Goal: Complete application form

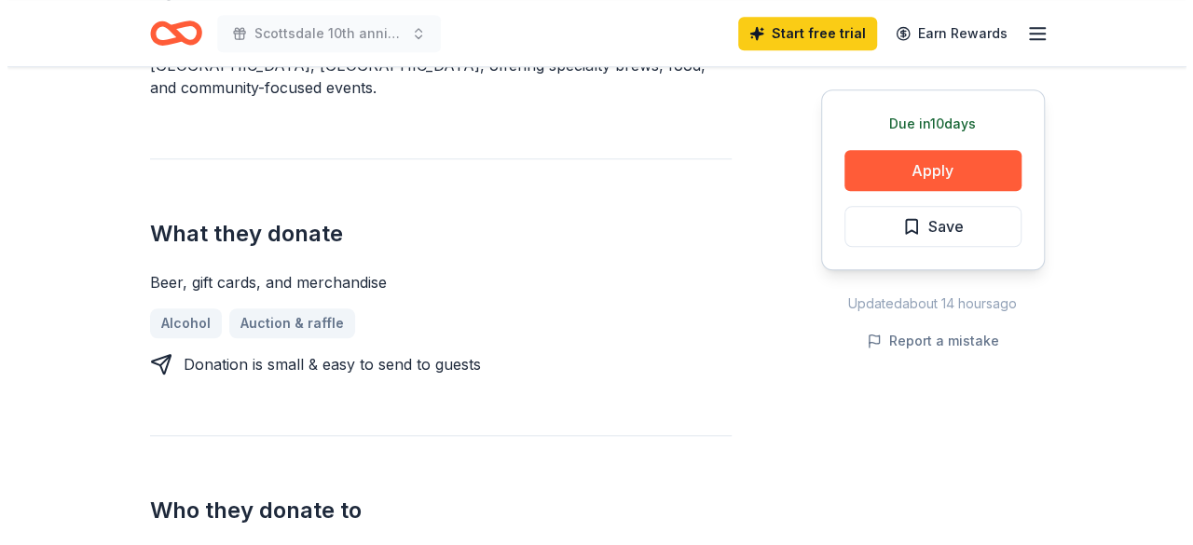
scroll to position [634, 0]
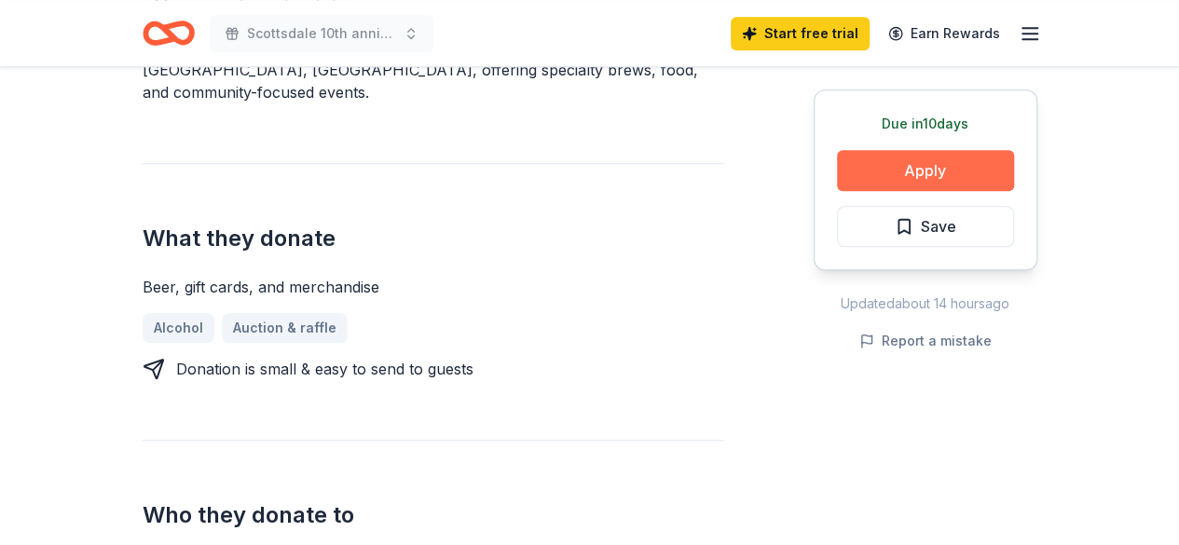
click at [945, 173] on button "Apply" at bounding box center [925, 170] width 177 height 41
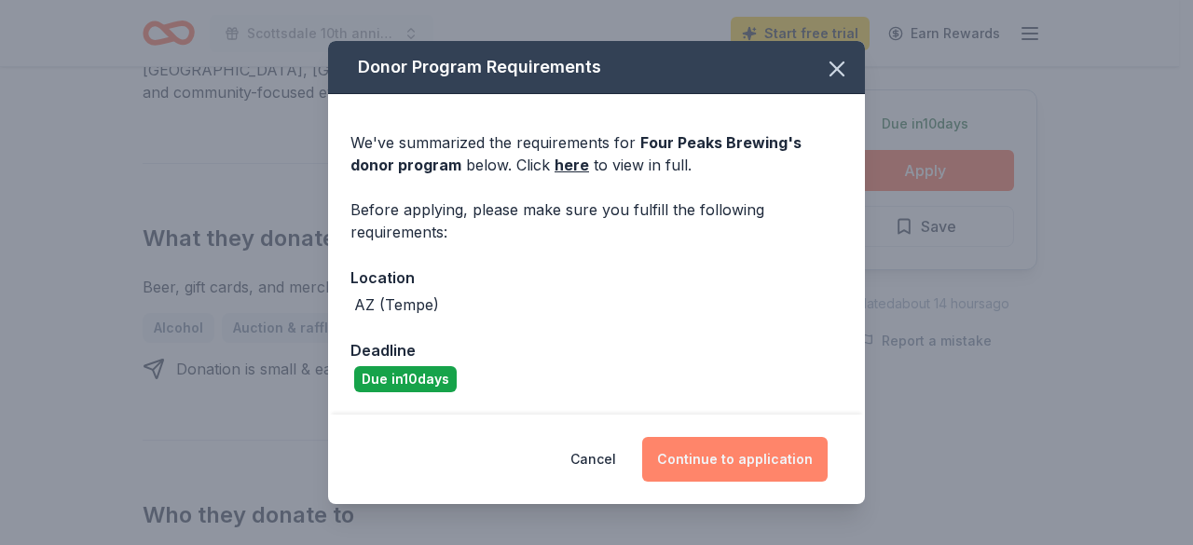
click at [731, 457] on button "Continue to application" at bounding box center [734, 459] width 185 height 45
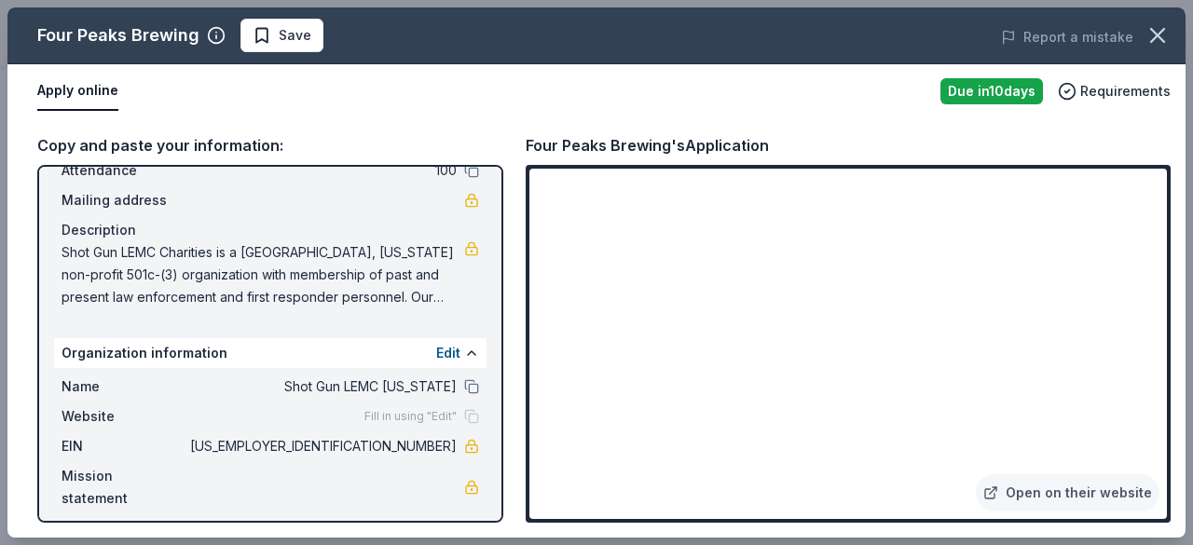
scroll to position [130, 0]
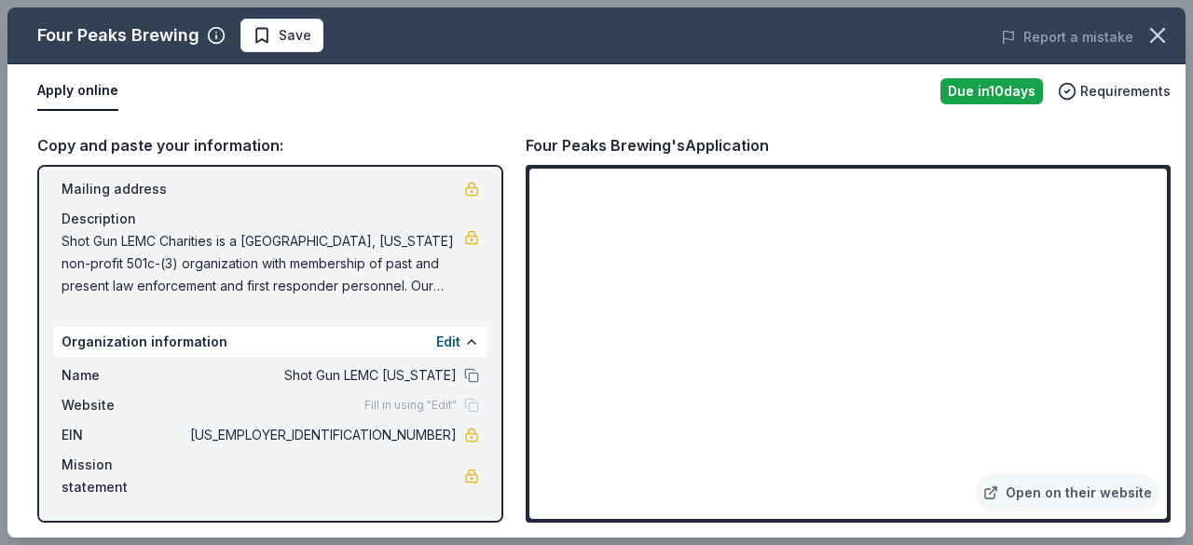
drag, startPoint x: 1185, startPoint y: 120, endPoint x: 1191, endPoint y: 221, distance: 100.8
click at [1178, 221] on div "Four Peaks Brewing Save Report a mistake Apply online Due [DATE] Requirements C…" at bounding box center [596, 272] width 1193 height 545
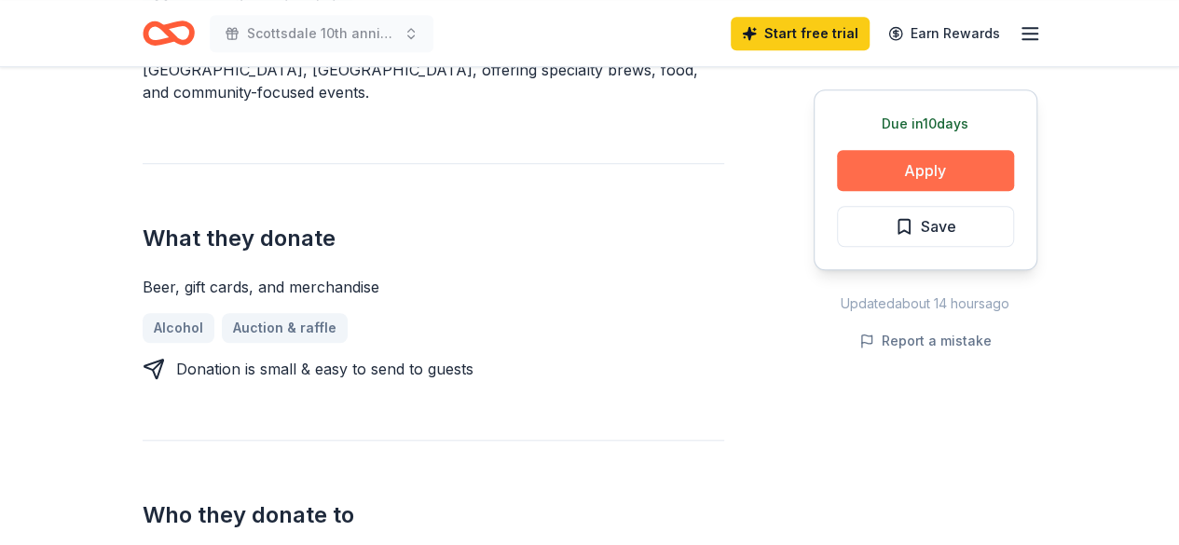
click at [935, 161] on button "Apply" at bounding box center [925, 170] width 177 height 41
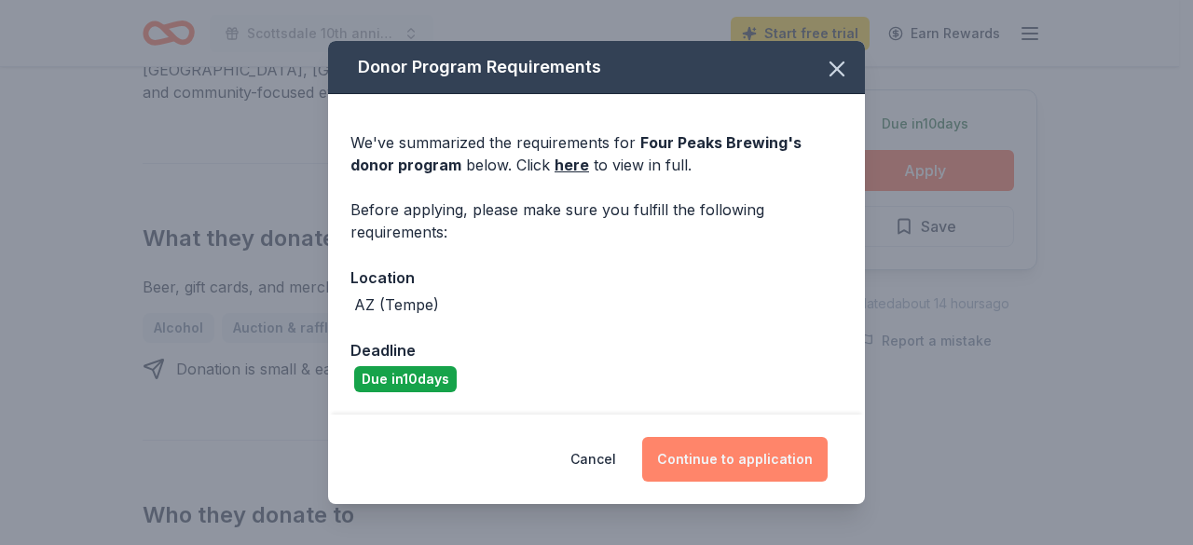
click at [740, 454] on button "Continue to application" at bounding box center [734, 459] width 185 height 45
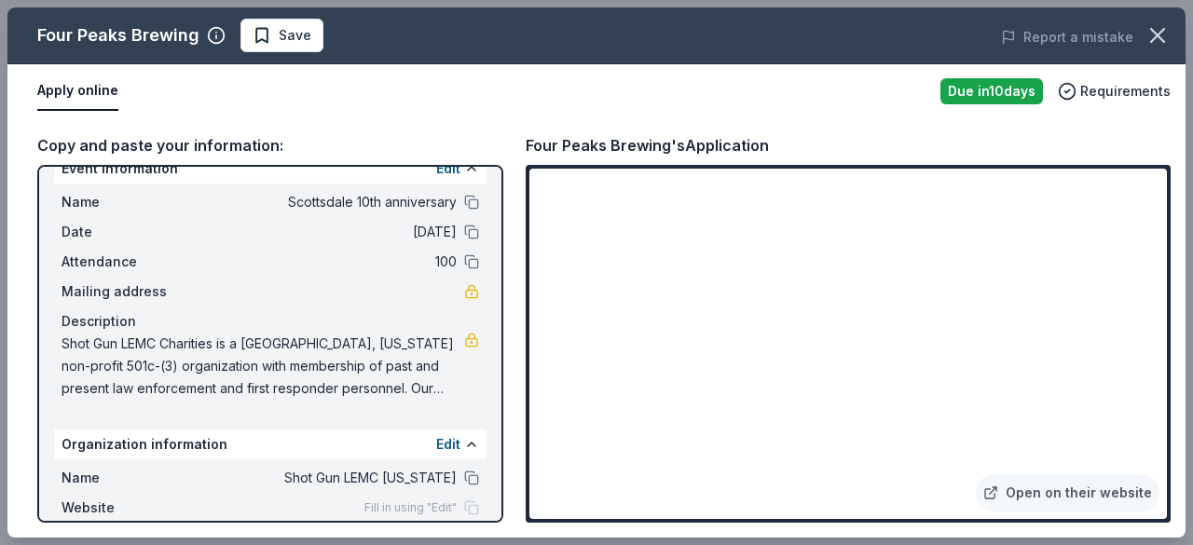
scroll to position [0, 0]
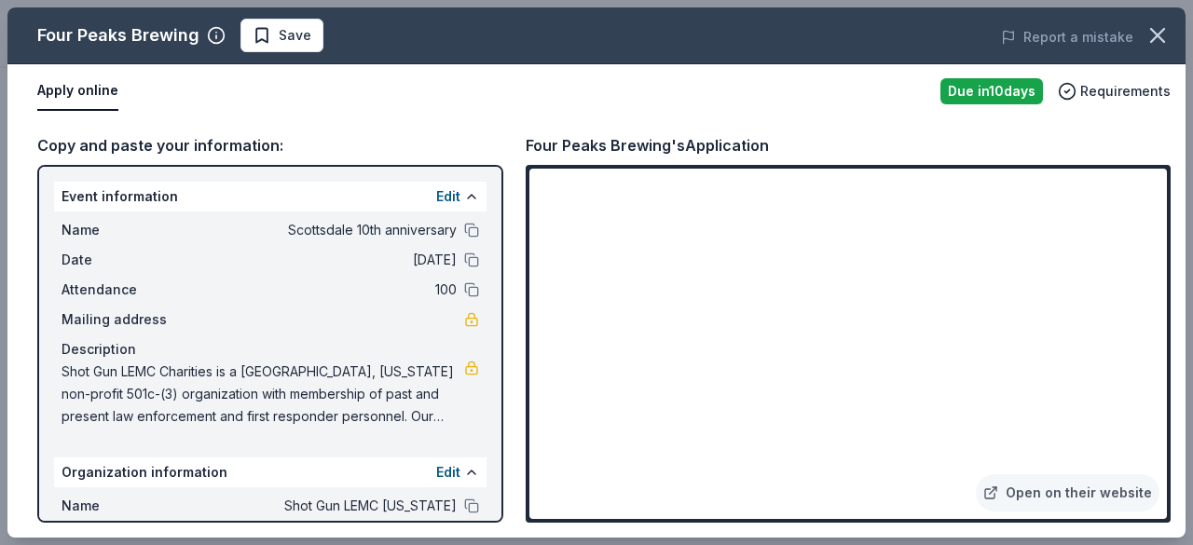
click at [171, 193] on div "Event information Edit" at bounding box center [270, 197] width 432 height 30
click at [144, 148] on div "Copy and paste your information:" at bounding box center [270, 145] width 466 height 24
click at [79, 89] on button "Apply online" at bounding box center [77, 91] width 81 height 39
drag, startPoint x: 61, startPoint y: 372, endPoint x: 280, endPoint y: 402, distance: 221.1
click at [280, 402] on span "Shot Gun LEMC Charities is a [GEOGRAPHIC_DATA], [US_STATE] non-profit 501c-(3) …" at bounding box center [262, 394] width 402 height 67
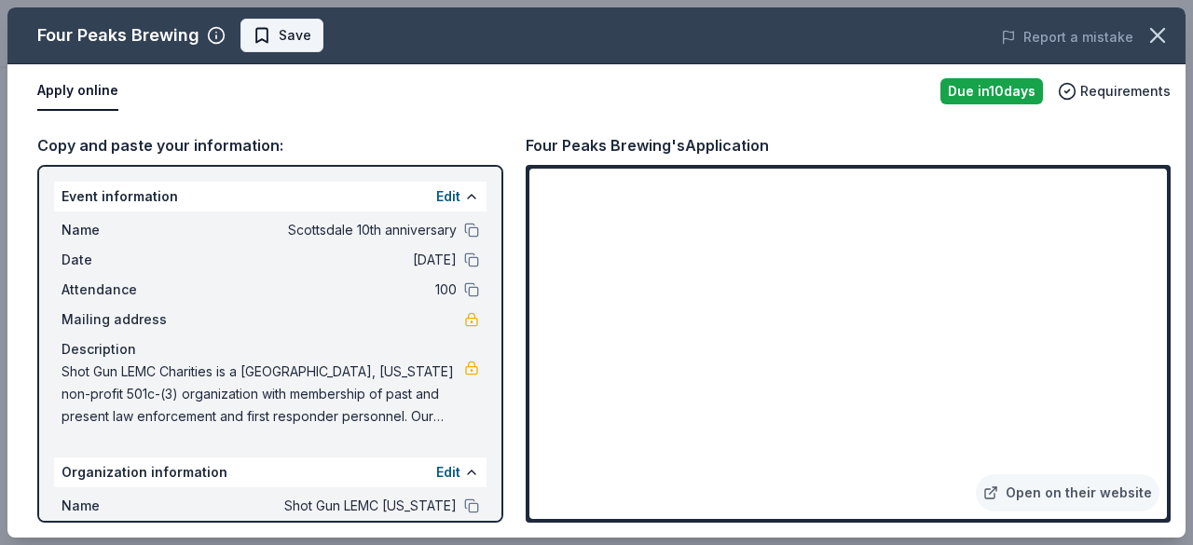
click at [295, 31] on span "Save" at bounding box center [295, 35] width 33 height 22
drag, startPoint x: 61, startPoint y: 375, endPoint x: 277, endPoint y: 413, distance: 218.4
click at [277, 413] on span "Shot Gun LEMC Charities is a [GEOGRAPHIC_DATA], [US_STATE] non-profit 501c-(3) …" at bounding box center [262, 394] width 402 height 67
click at [145, 197] on div "Event information Edit" at bounding box center [270, 197] width 432 height 30
click at [157, 143] on div "Copy and paste your information:" at bounding box center [270, 145] width 466 height 24
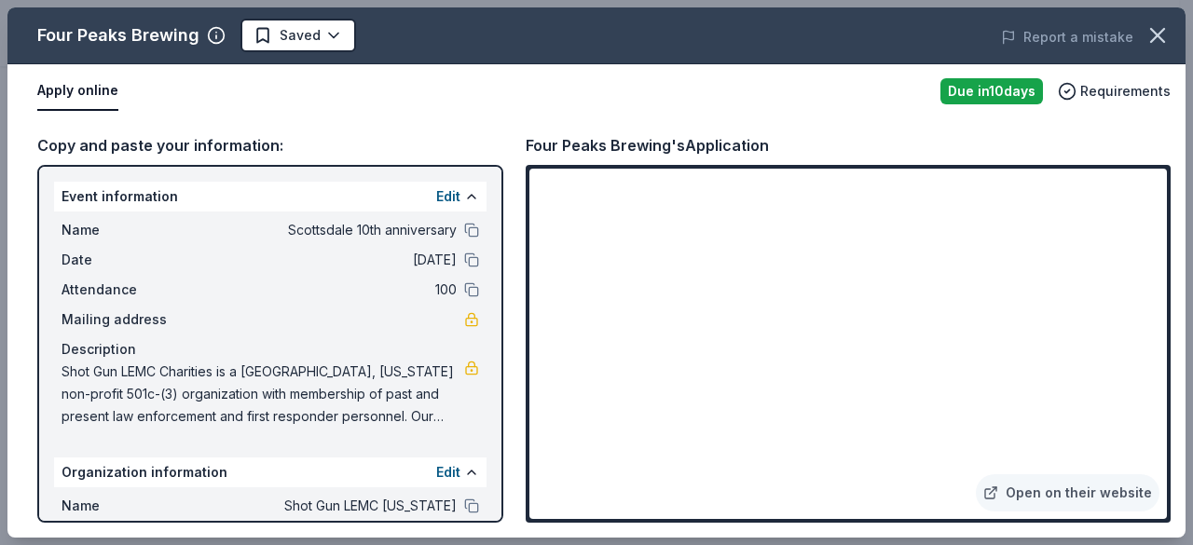
click at [157, 143] on div "Copy and paste your information:" at bounding box center [270, 145] width 466 height 24
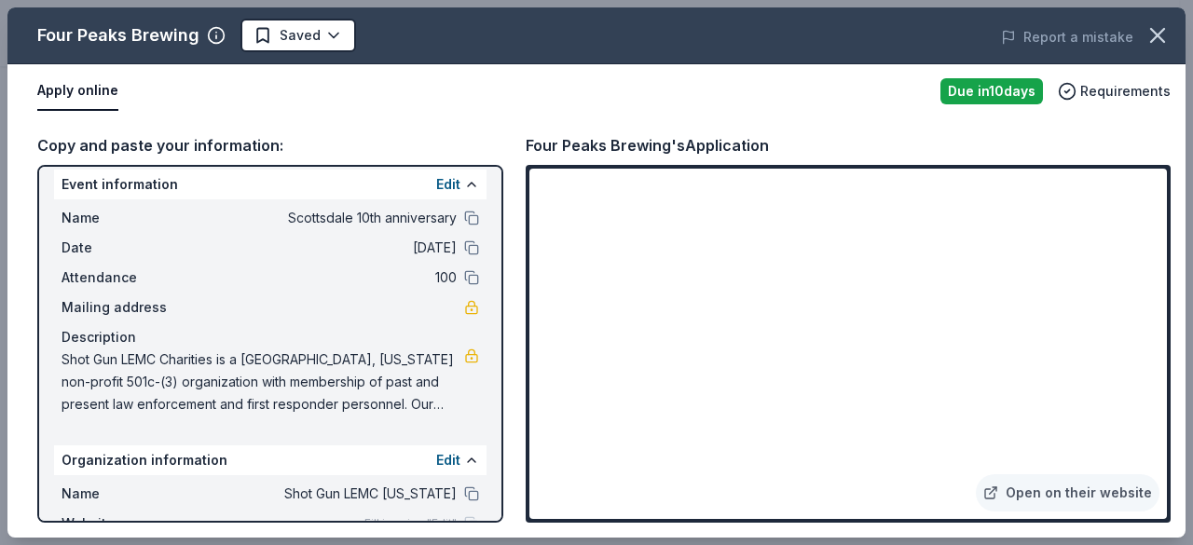
scroll to position [4, 0]
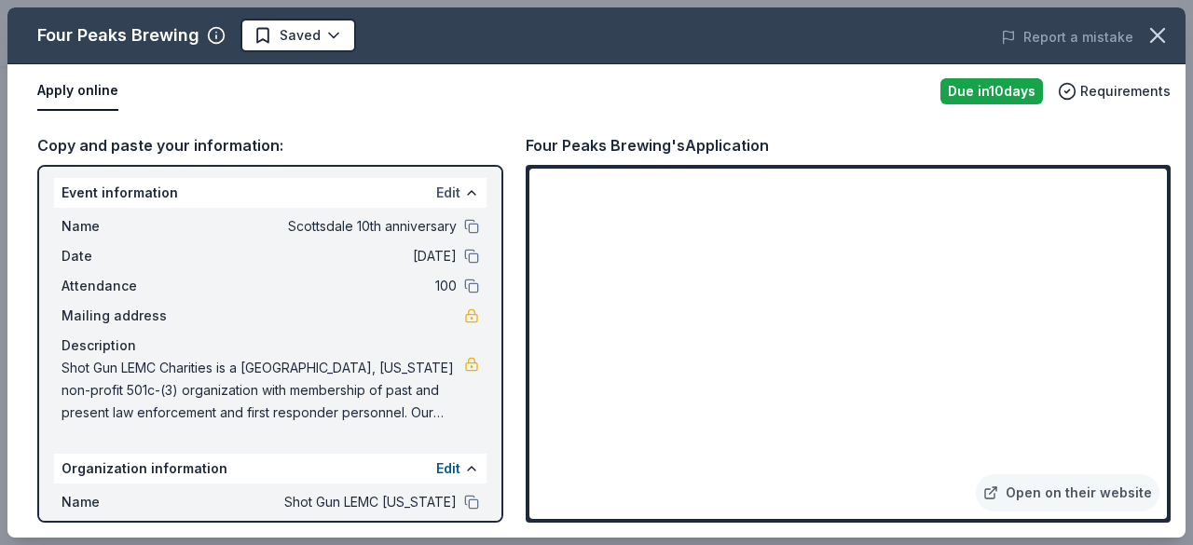
click at [442, 194] on button "Edit" at bounding box center [448, 193] width 24 height 22
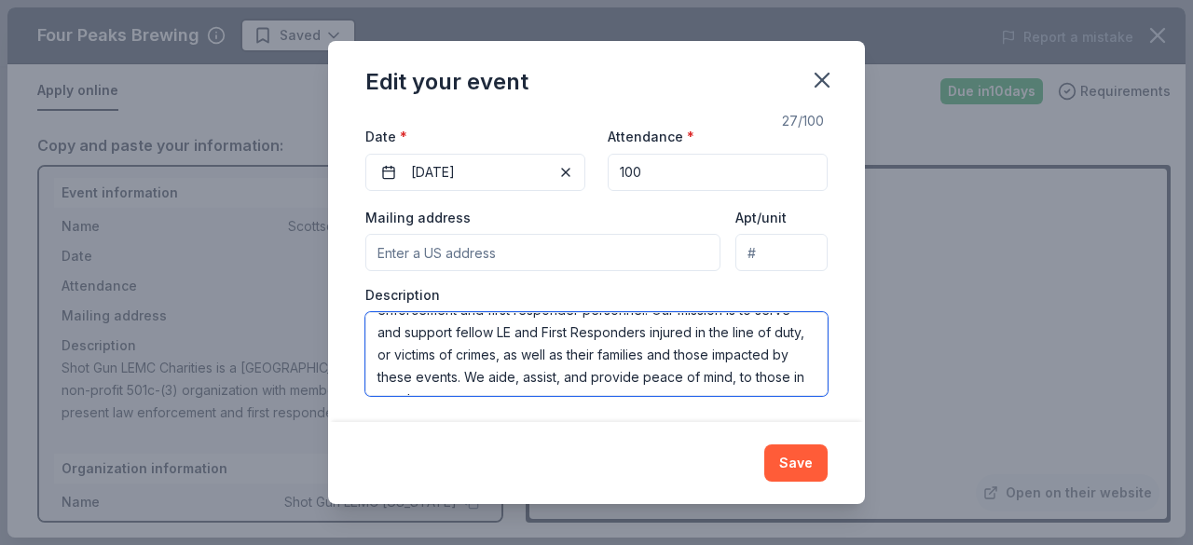
scroll to position [82, 0]
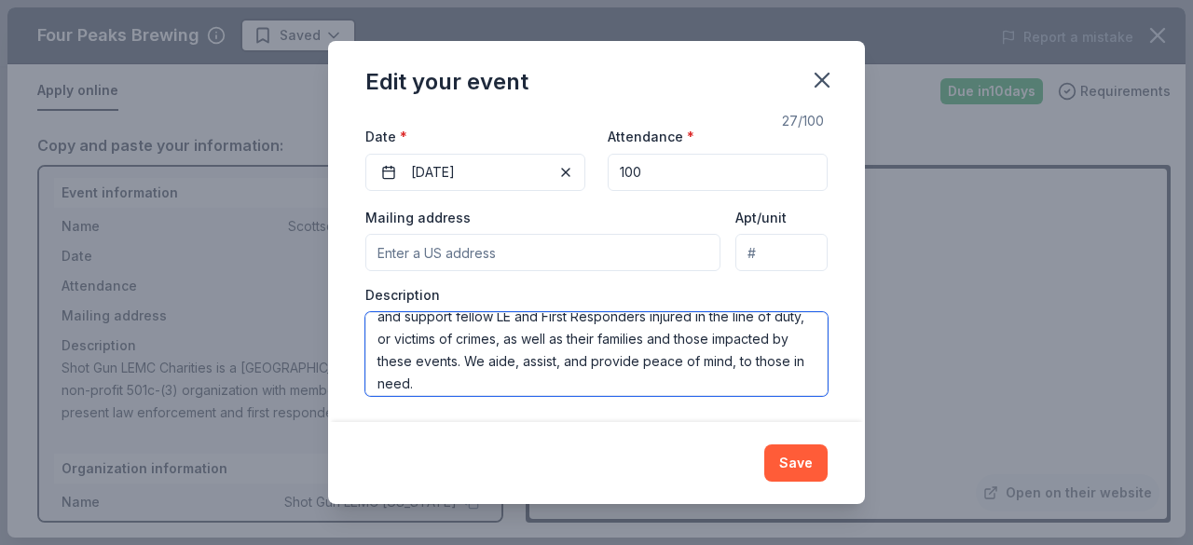
drag, startPoint x: 375, startPoint y: 324, endPoint x: 759, endPoint y: 381, distance: 389.0
click at [759, 381] on textarea "Shot Gun LEMC Charities is a [GEOGRAPHIC_DATA], [US_STATE] non-profit 501c-(3) …" at bounding box center [596, 354] width 462 height 84
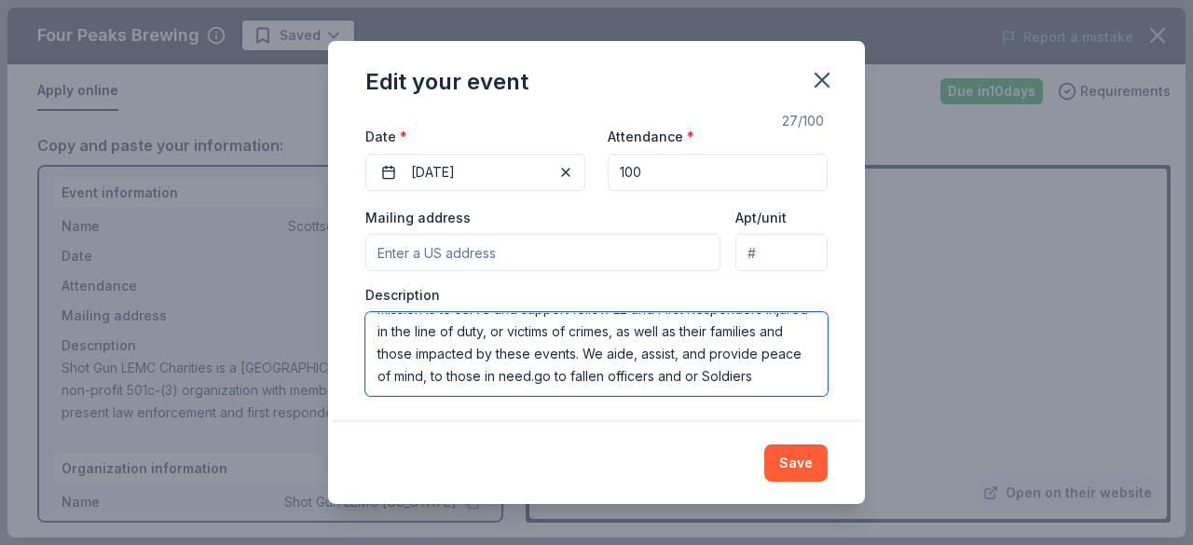
scroll to position [45, 0]
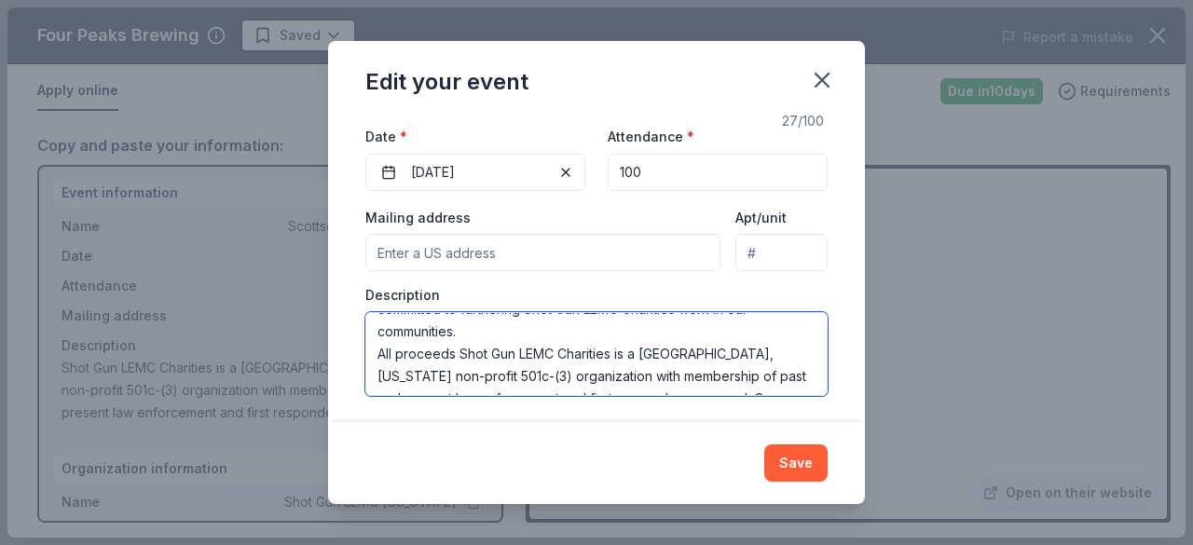
type textarea "Thank you for your generous support! 100% of funding raised is committed to fur…"
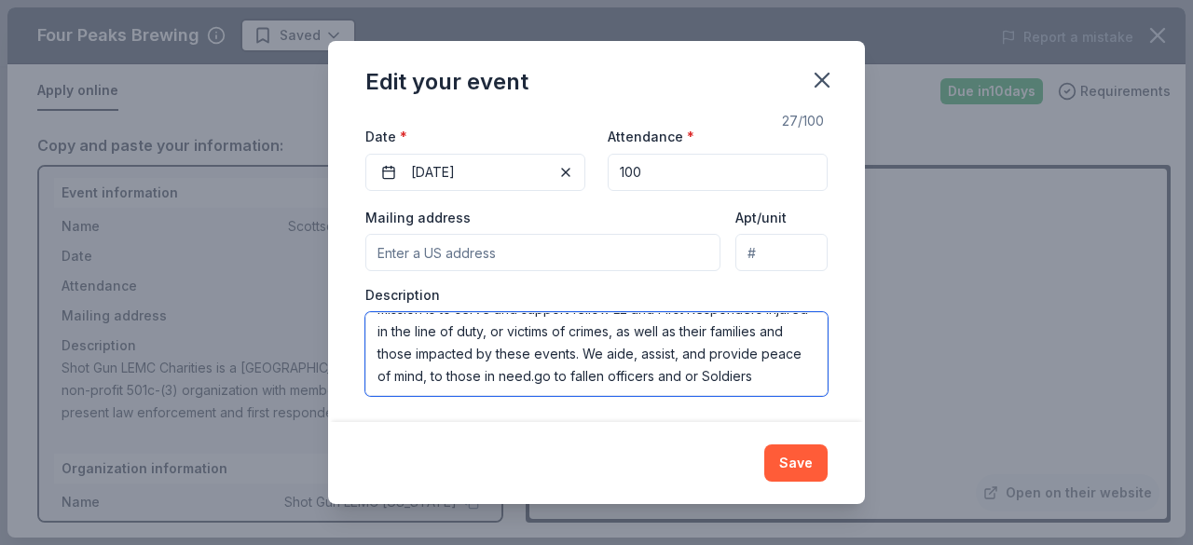
scroll to position [201, 0]
drag, startPoint x: 380, startPoint y: 349, endPoint x: 763, endPoint y: 386, distance: 384.7
click at [763, 386] on textarea "Thank you for your generous support! 100% of funding raised is committed to fur…" at bounding box center [596, 354] width 462 height 84
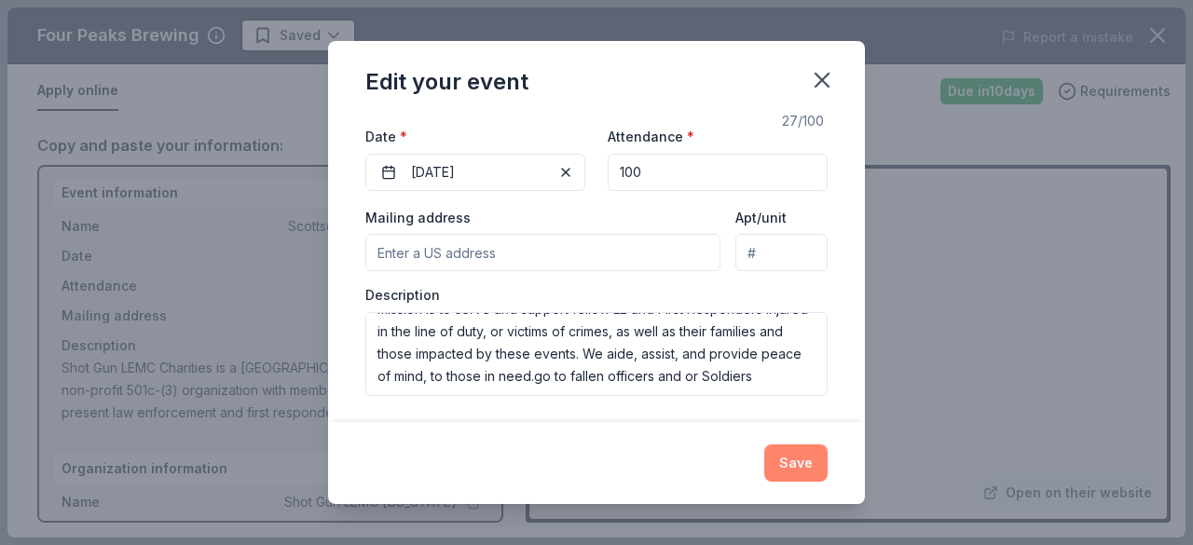
click at [779, 458] on button "Save" at bounding box center [795, 462] width 63 height 37
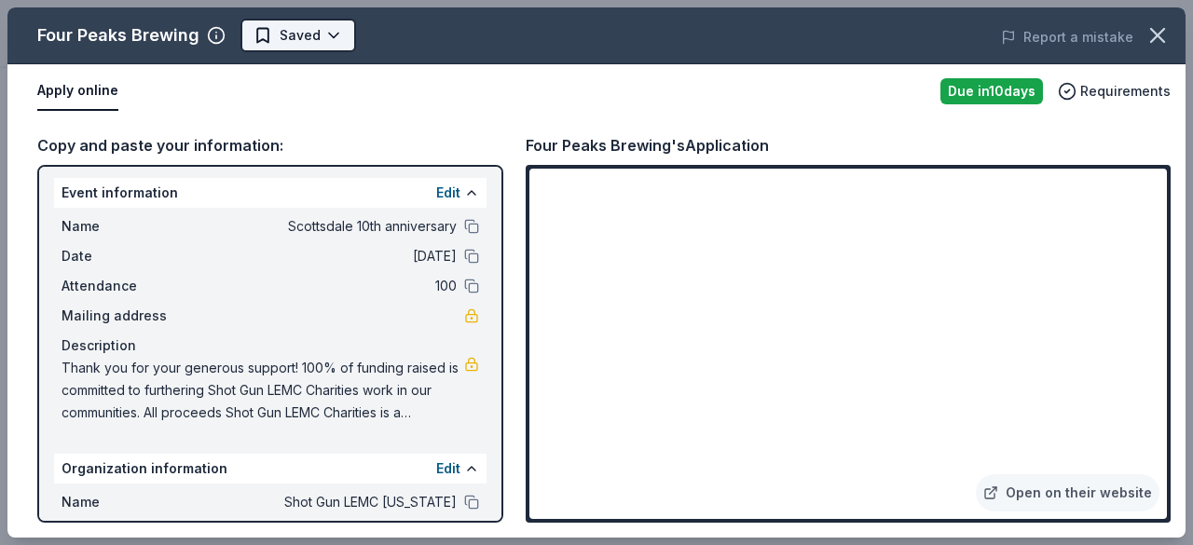
scroll to position [0, 0]
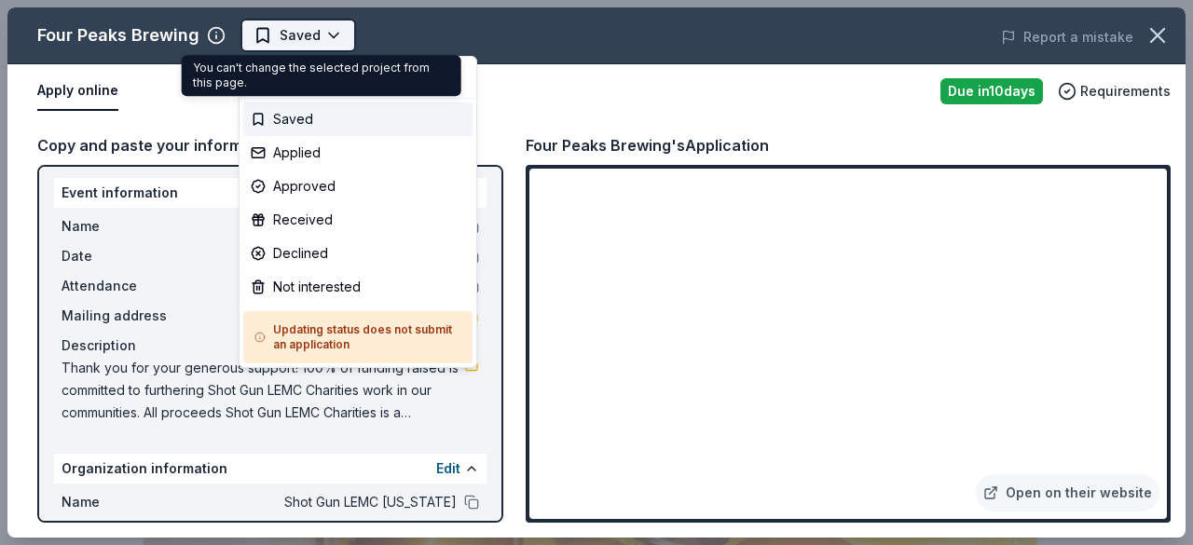
click at [297, 23] on body "Scottsdale 10th anniversary Saved Apply Due [DATE] Share Four Peaks Brewing New…" at bounding box center [589, 272] width 1179 height 545
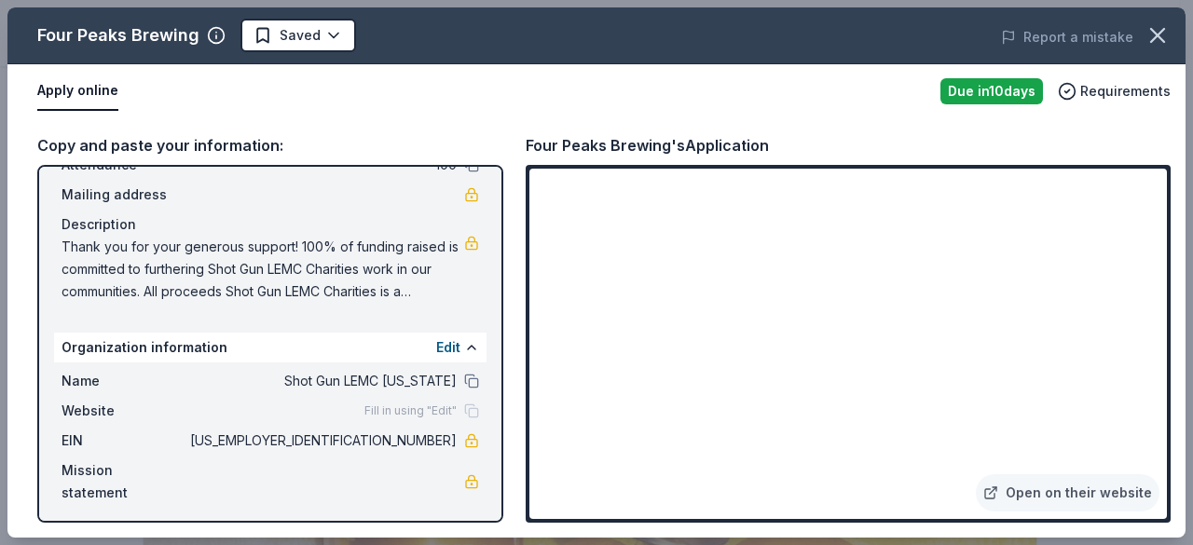
scroll to position [130, 0]
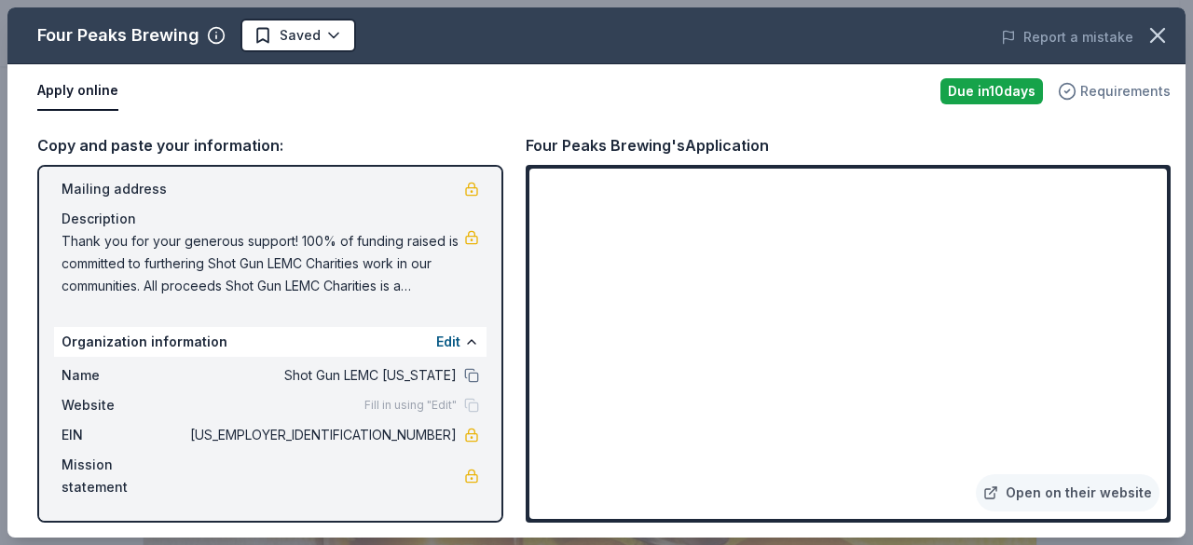
click at [1129, 92] on span "Requirements" at bounding box center [1125, 91] width 90 height 22
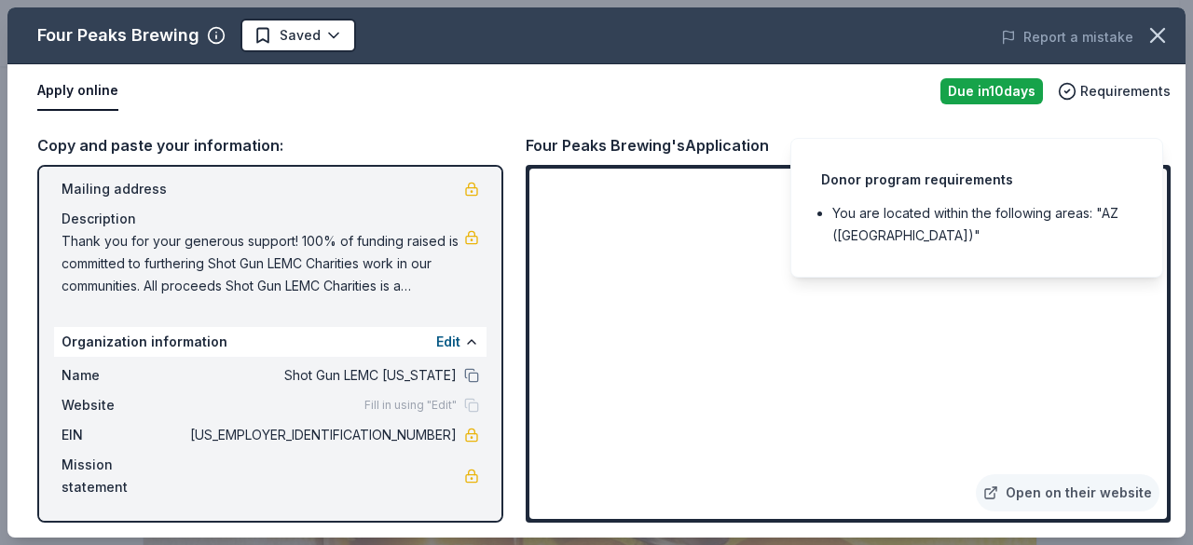
click at [755, 93] on div "Apply online" at bounding box center [481, 91] width 888 height 39
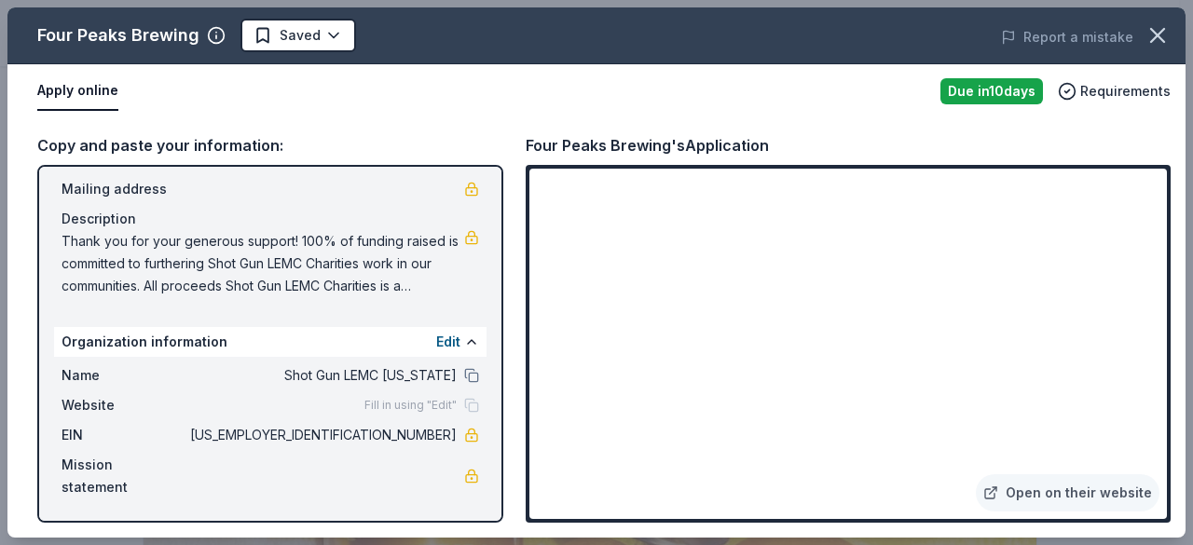
click at [100, 86] on button "Apply online" at bounding box center [77, 91] width 81 height 39
click at [110, 146] on div "Copy and paste your information:" at bounding box center [270, 145] width 466 height 24
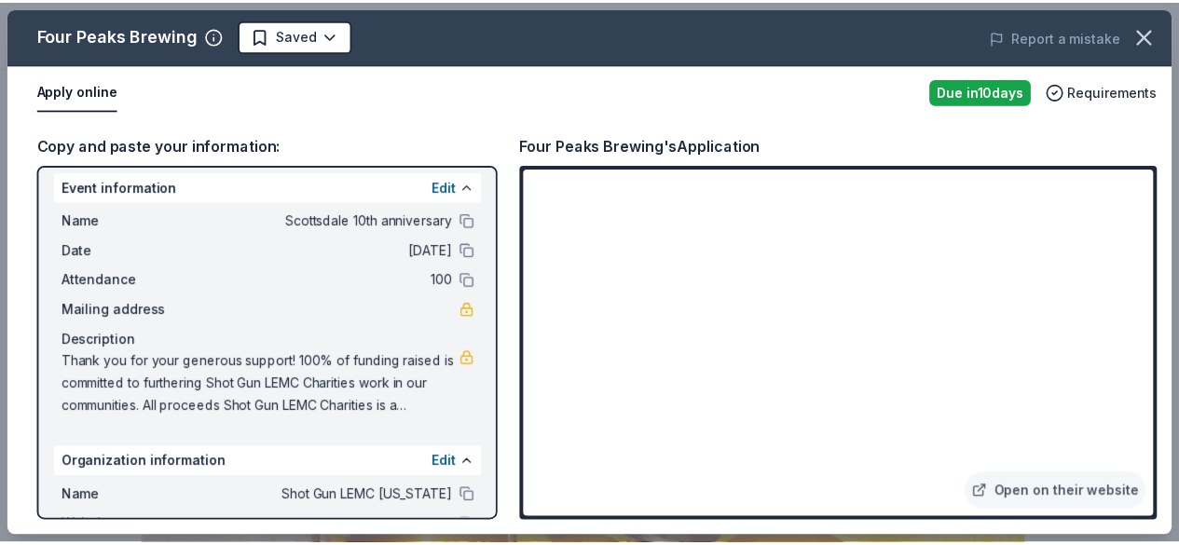
scroll to position [0, 0]
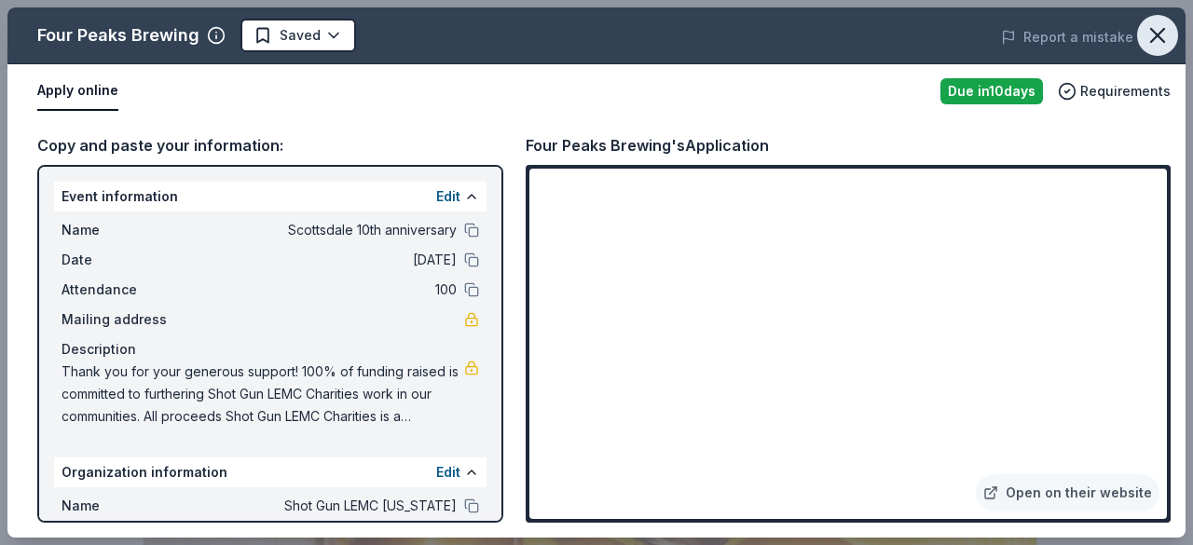
click at [1159, 33] on icon "button" at bounding box center [1157, 35] width 13 height 13
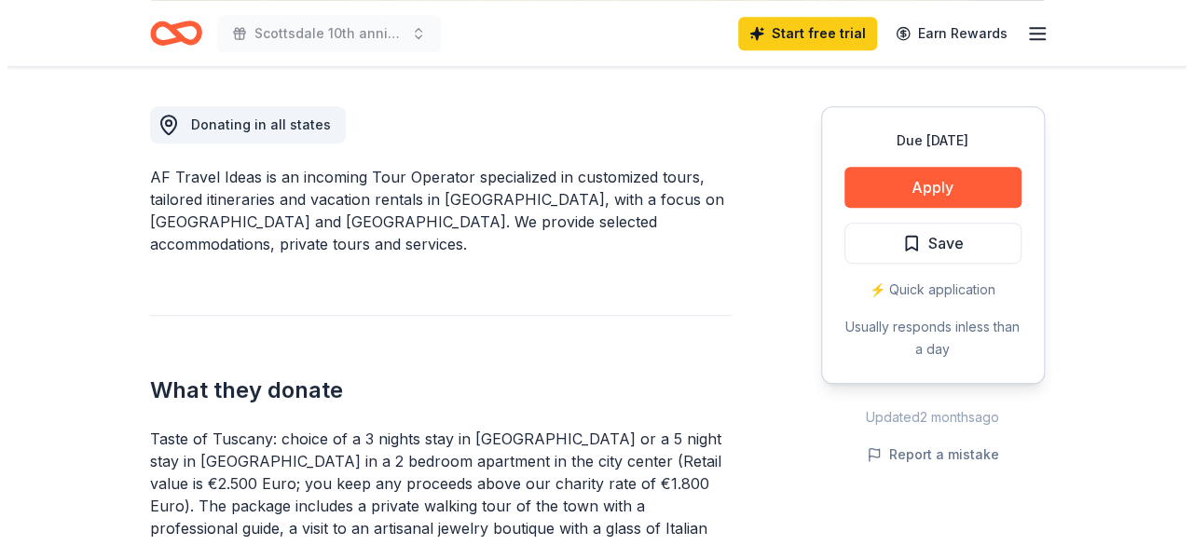
scroll to position [509, 0]
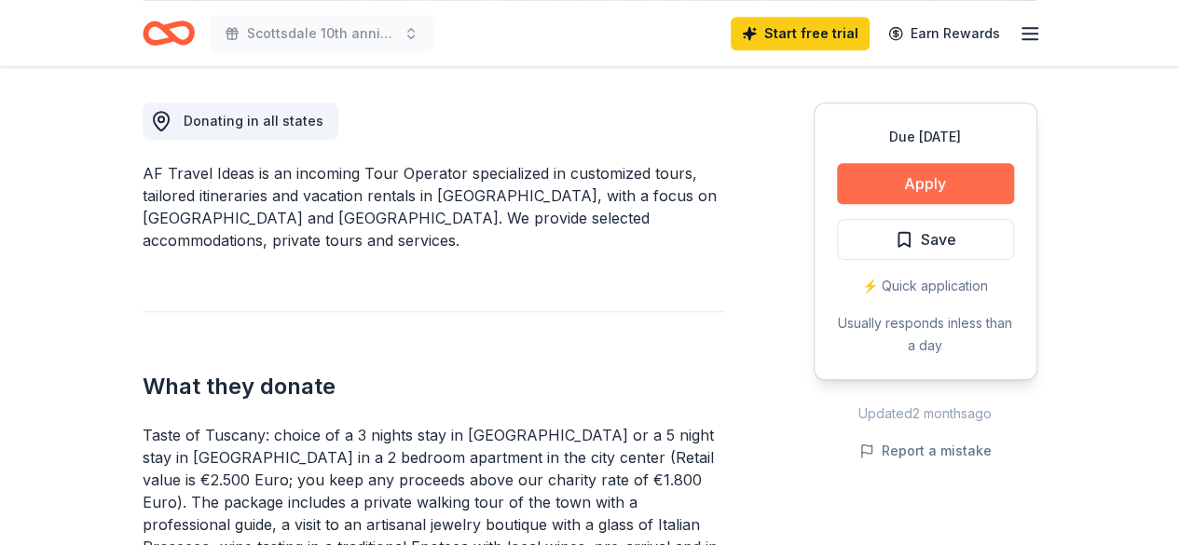
click at [930, 171] on button "Apply" at bounding box center [925, 183] width 177 height 41
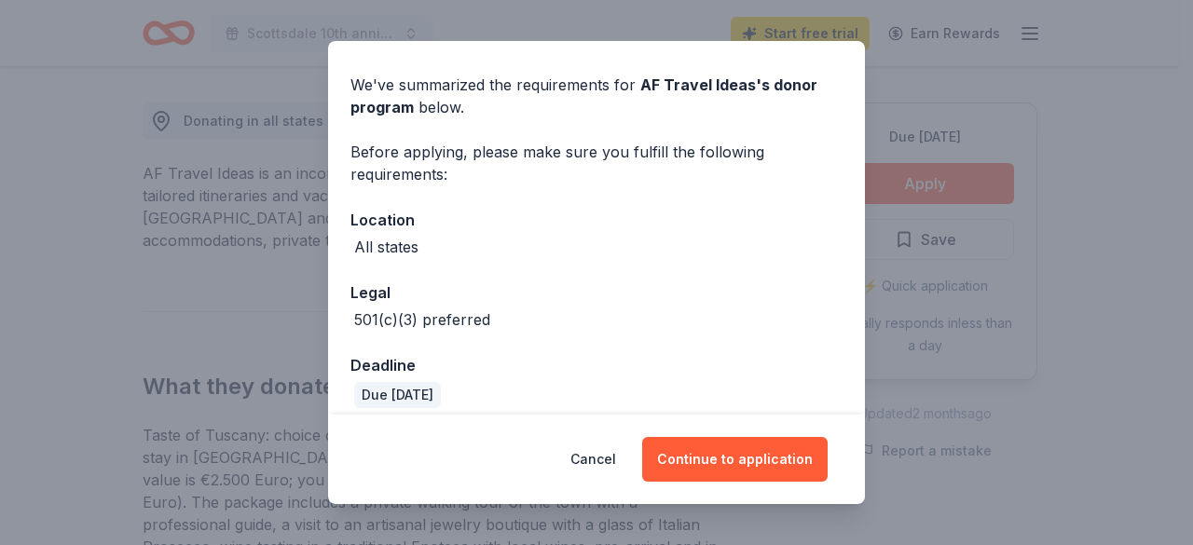
scroll to position [72, 0]
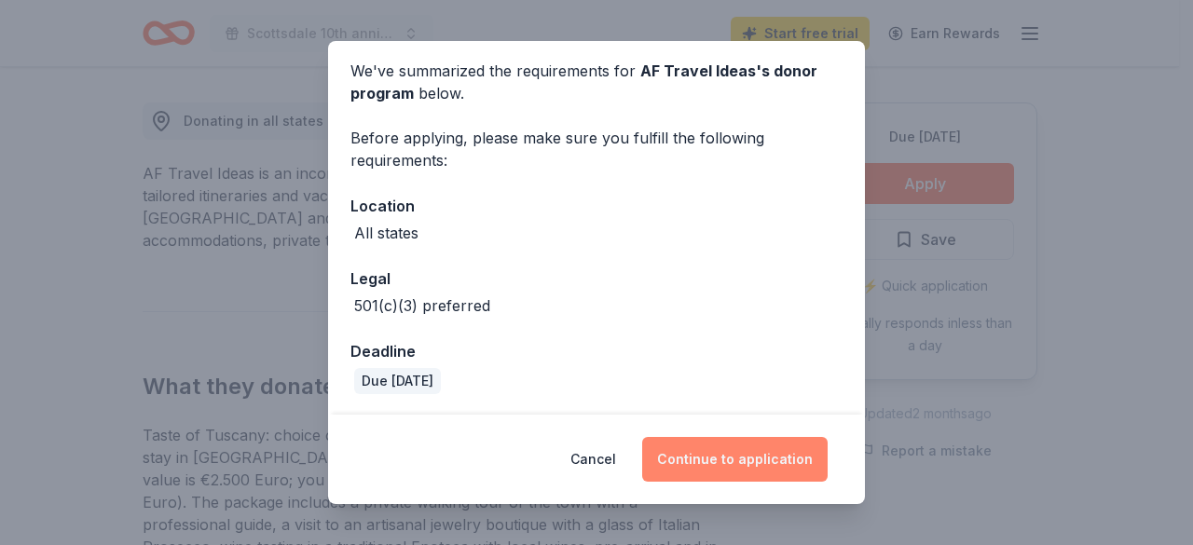
click at [721, 457] on button "Continue to application" at bounding box center [734, 459] width 185 height 45
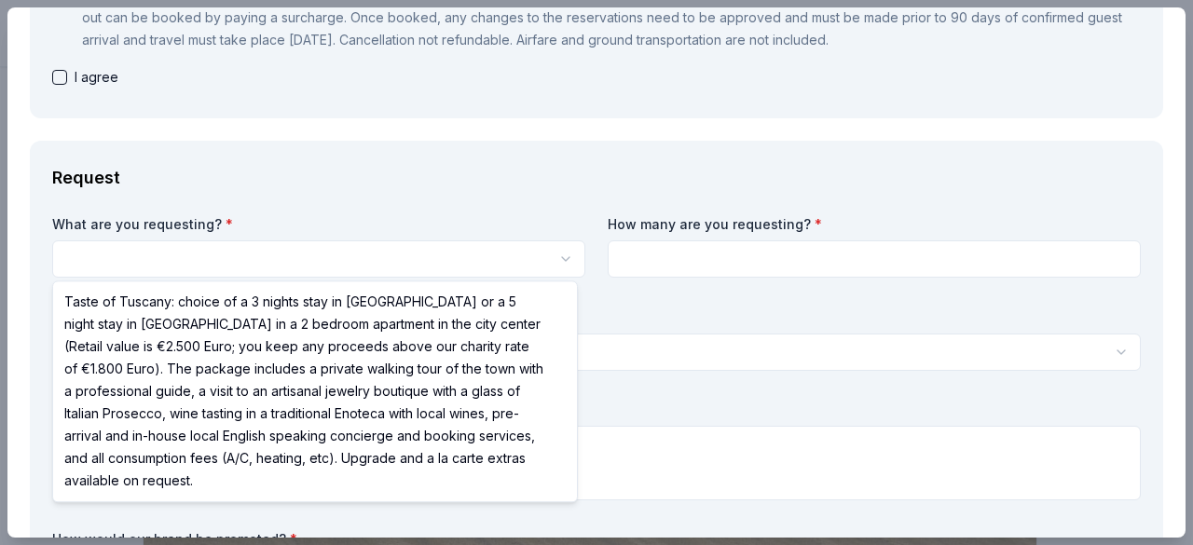
scroll to position [0, 0]
click at [557, 258] on html "Scottsdale 10th anniversary Save Apply Due in 33 days Share AF Travel Ideas New…" at bounding box center [596, 272] width 1193 height 545
select select "Taste of Tuscany: choice of a 3 nights stay in Florence or a 5 night stay in Co…"
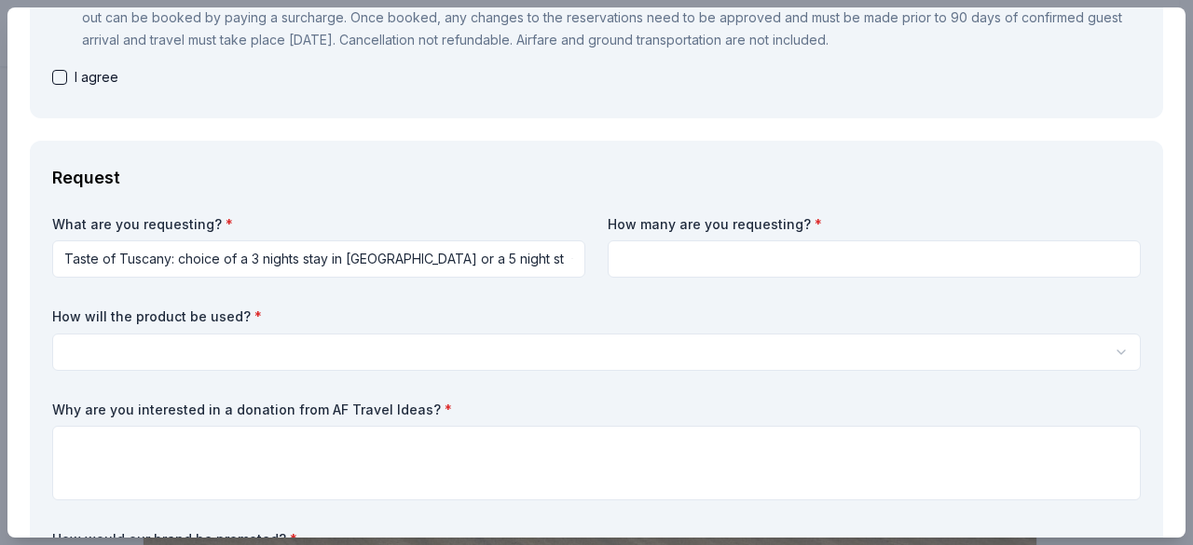
click at [721, 254] on input at bounding box center [873, 258] width 533 height 37
click at [640, 343] on html "Scottsdale 10th anniversary Save Apply Due in 33 days Share AF Travel Ideas New…" at bounding box center [596, 272] width 1193 height 545
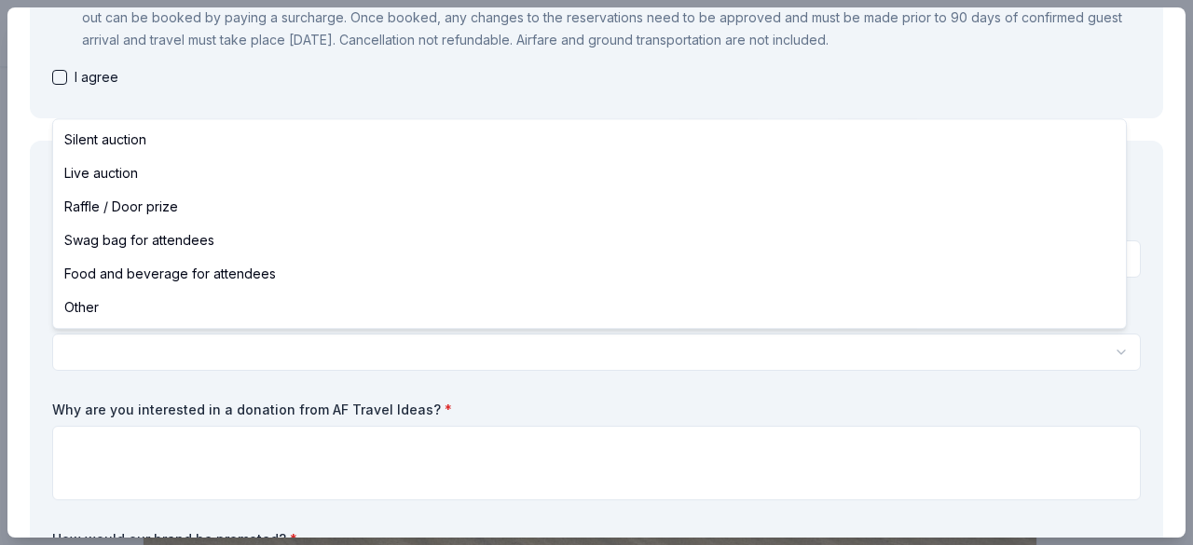
select select "raffleDoorPrize"
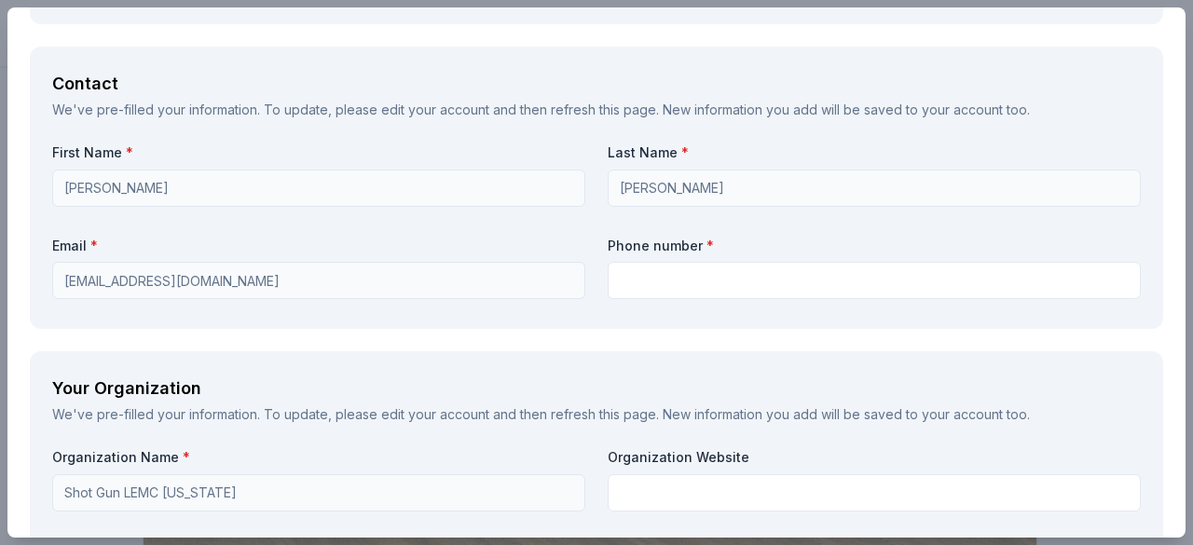
scroll to position [1824, 0]
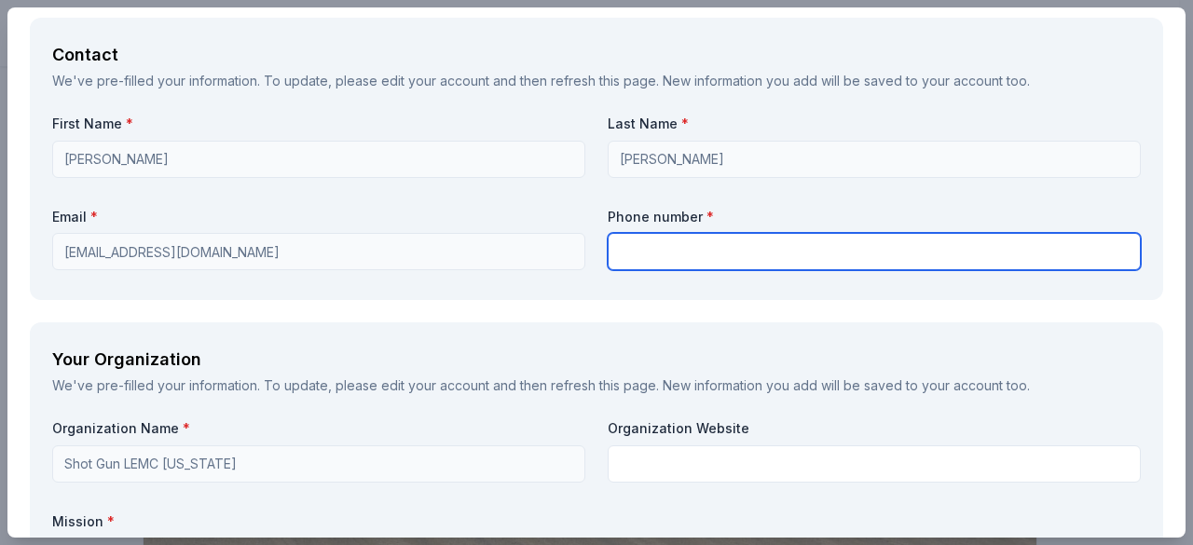
click at [775, 252] on input "text" at bounding box center [873, 251] width 533 height 37
type input "4807662035"
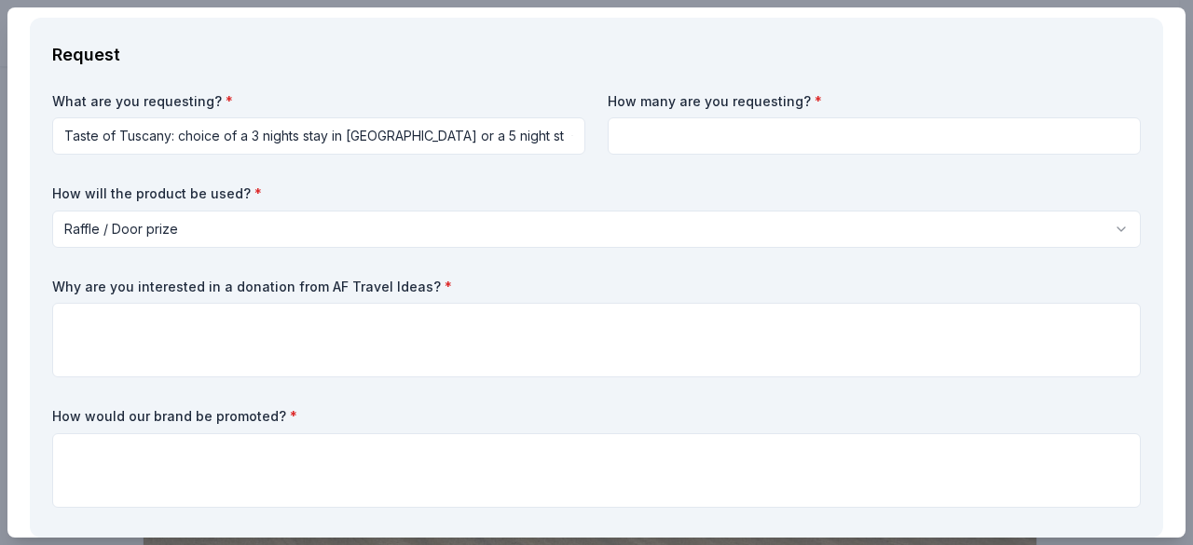
scroll to position [601, 0]
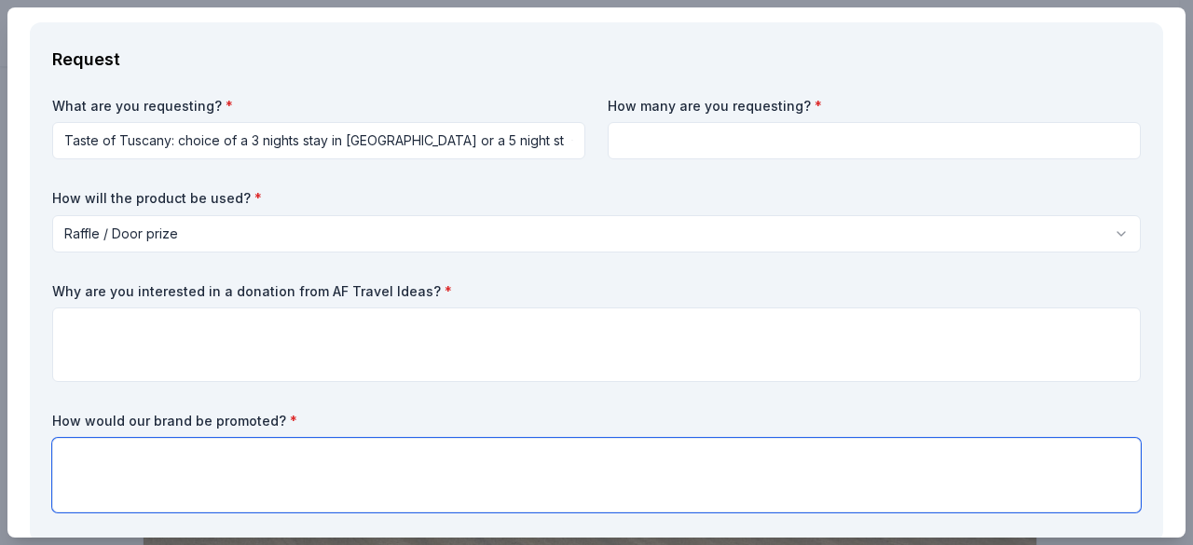
click at [428, 475] on textarea at bounding box center [596, 475] width 1088 height 75
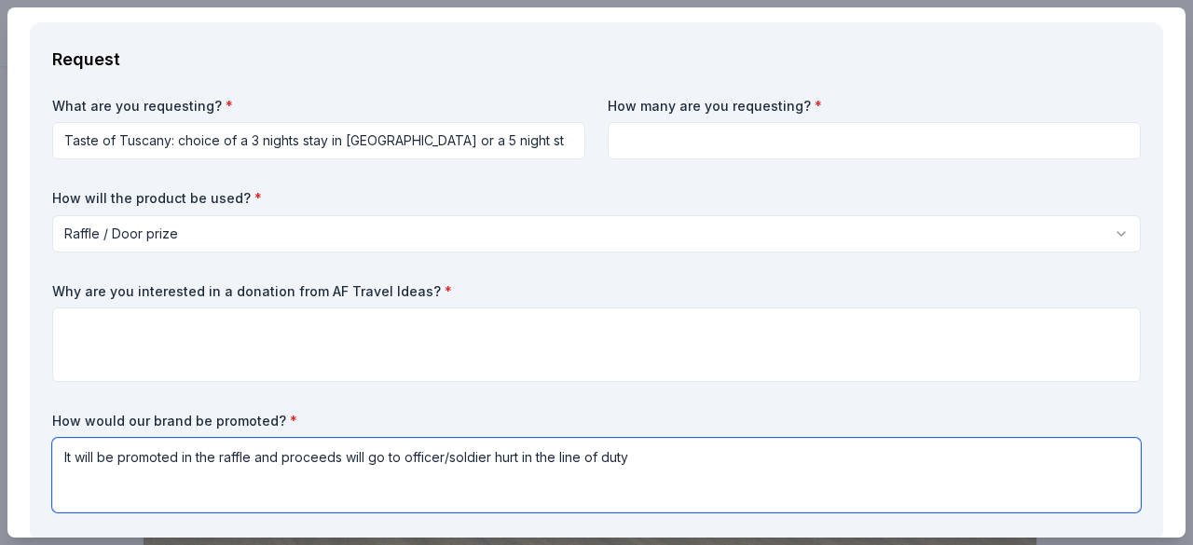
type textarea "It will be promoted in the raffle and proceeds will go to officer/soldier hurt …"
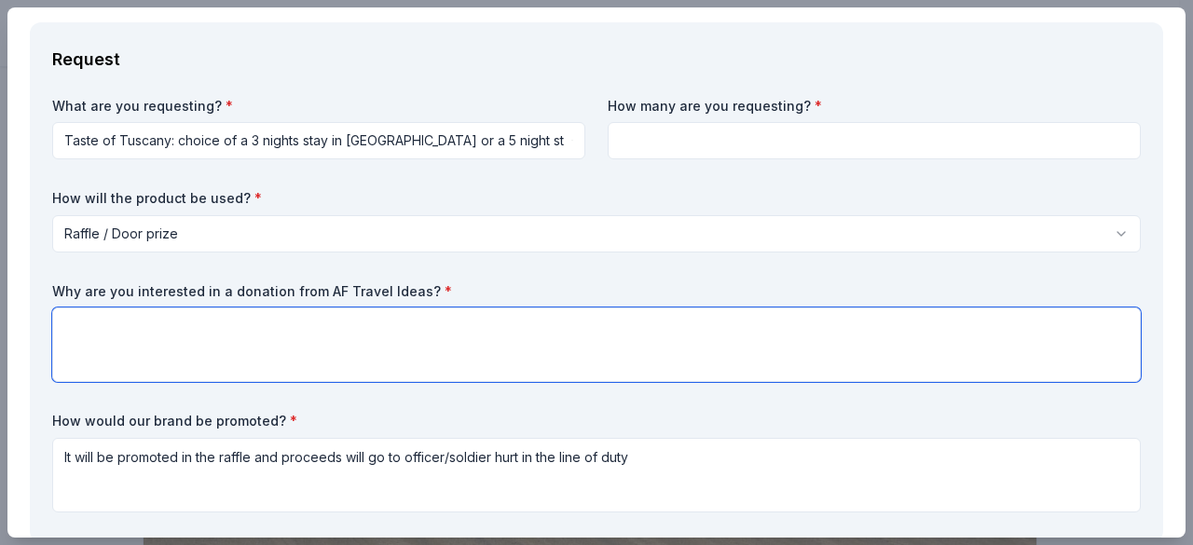
click at [512, 348] on textarea at bounding box center [596, 344] width 1088 height 75
type textarea "P"
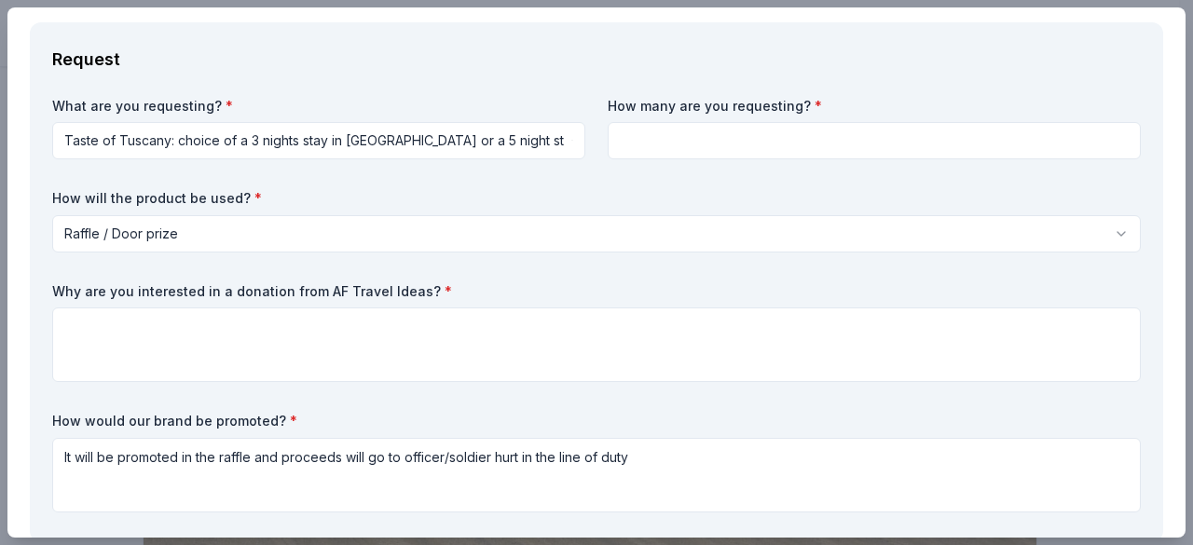
click at [712, 143] on input at bounding box center [873, 140] width 533 height 37
type input "1"
type input "2"
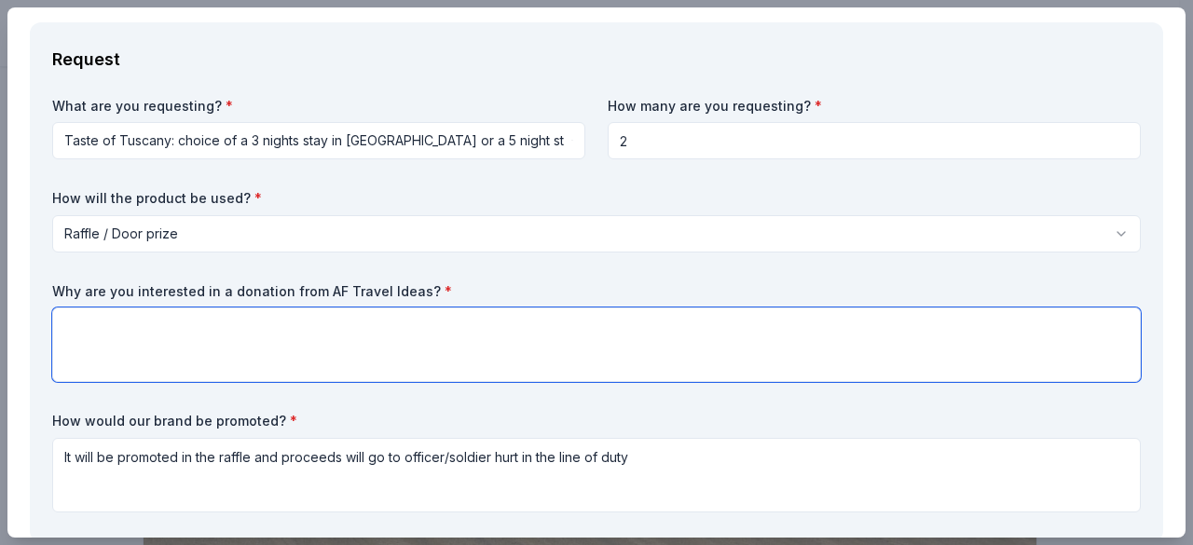
click at [382, 353] on textarea at bounding box center [596, 344] width 1088 height 75
type textarea "f"
type textarea "Everyone loves to travel and we can promote during the raffle and or the motorc…"
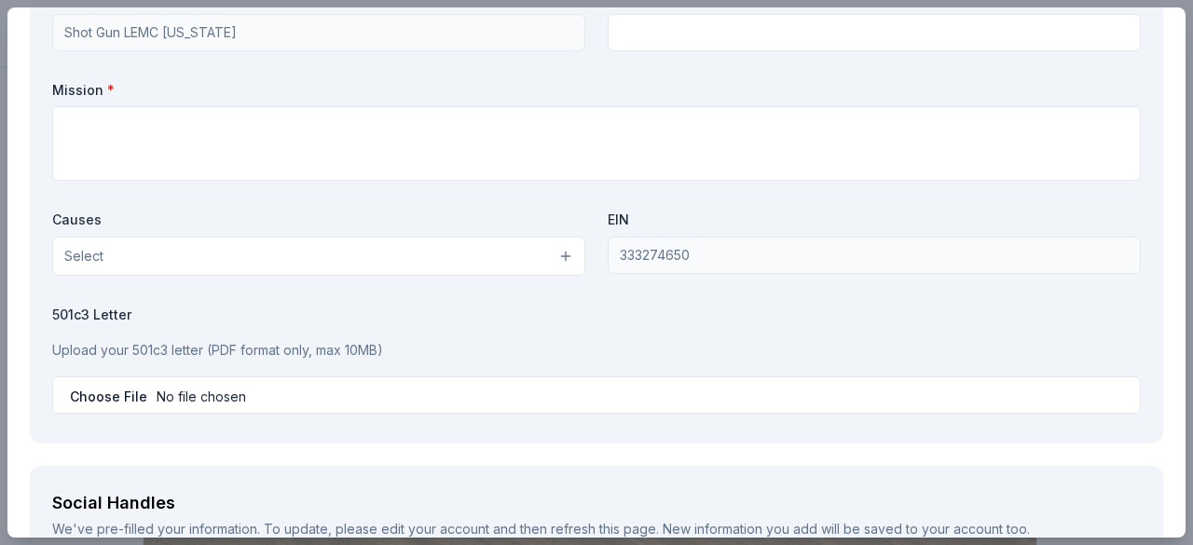
scroll to position [2260, 0]
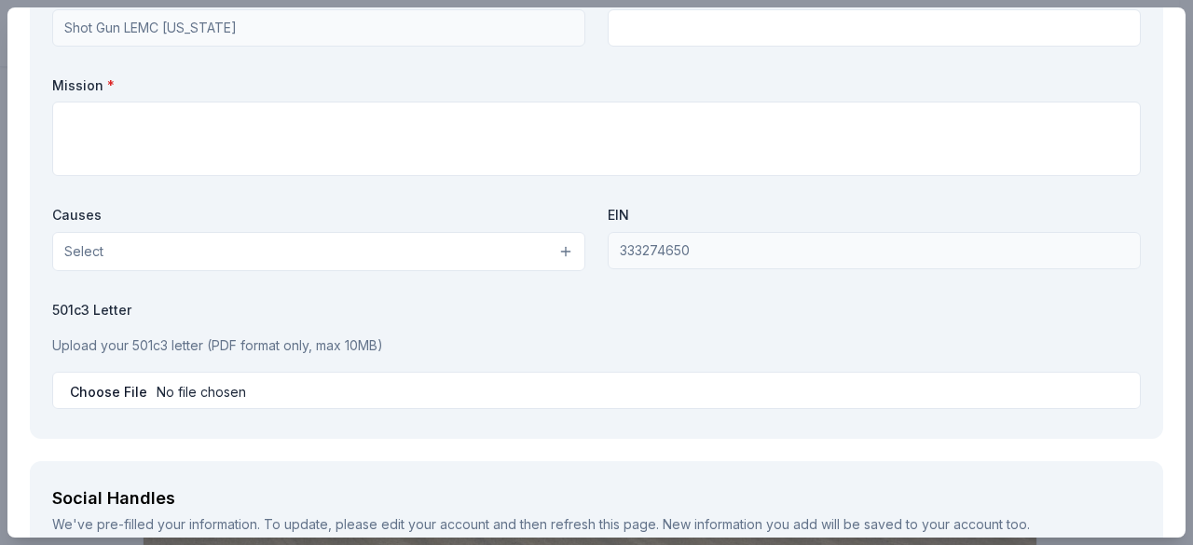
click at [559, 245] on button "Select" at bounding box center [318, 251] width 533 height 39
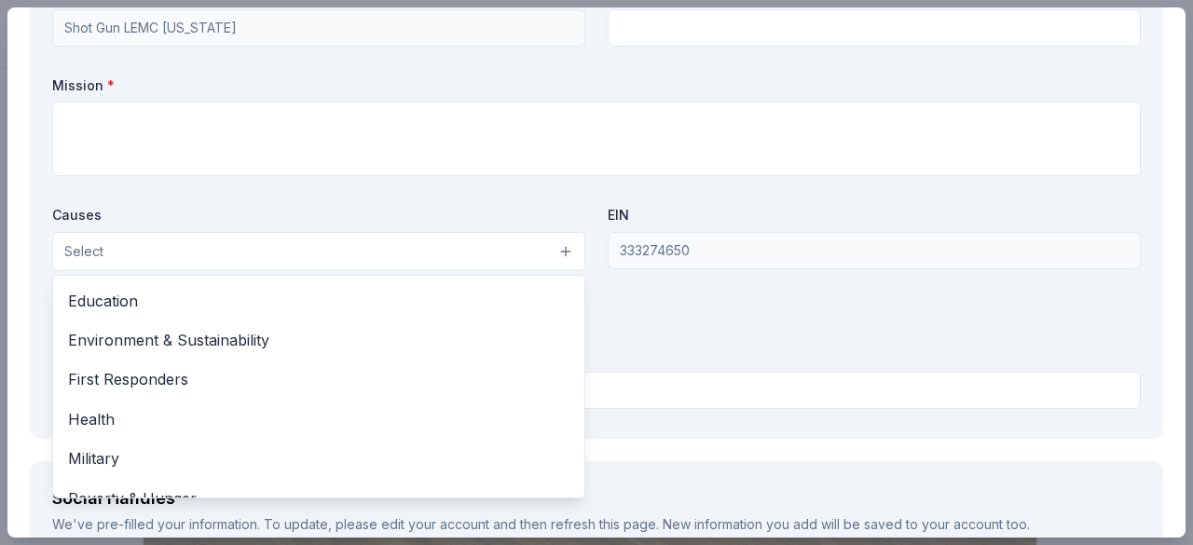
scroll to position [163, 0]
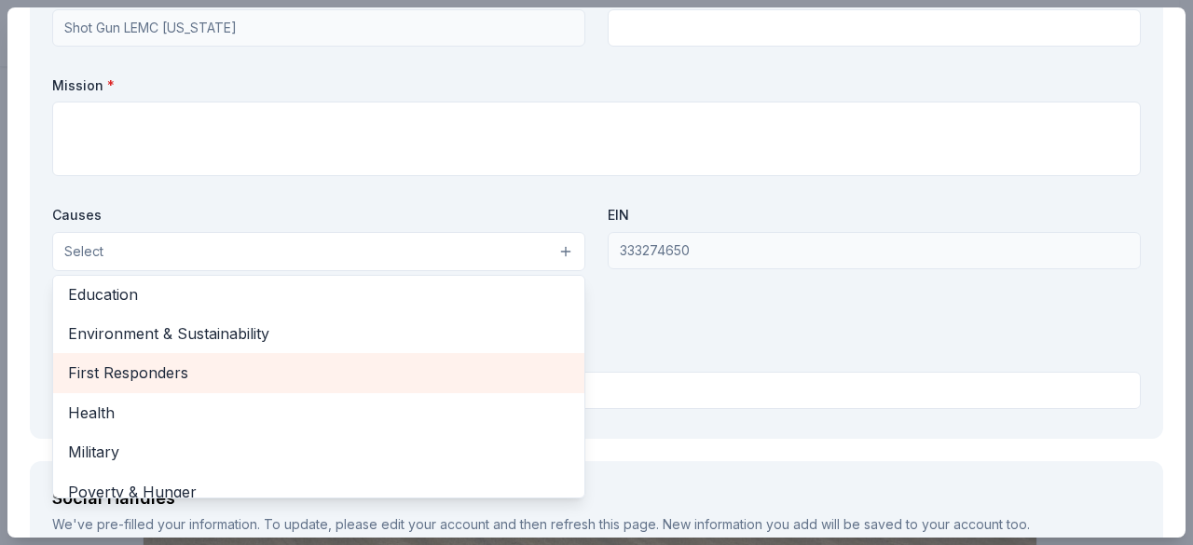
click at [317, 366] on span "First Responders" at bounding box center [318, 373] width 501 height 24
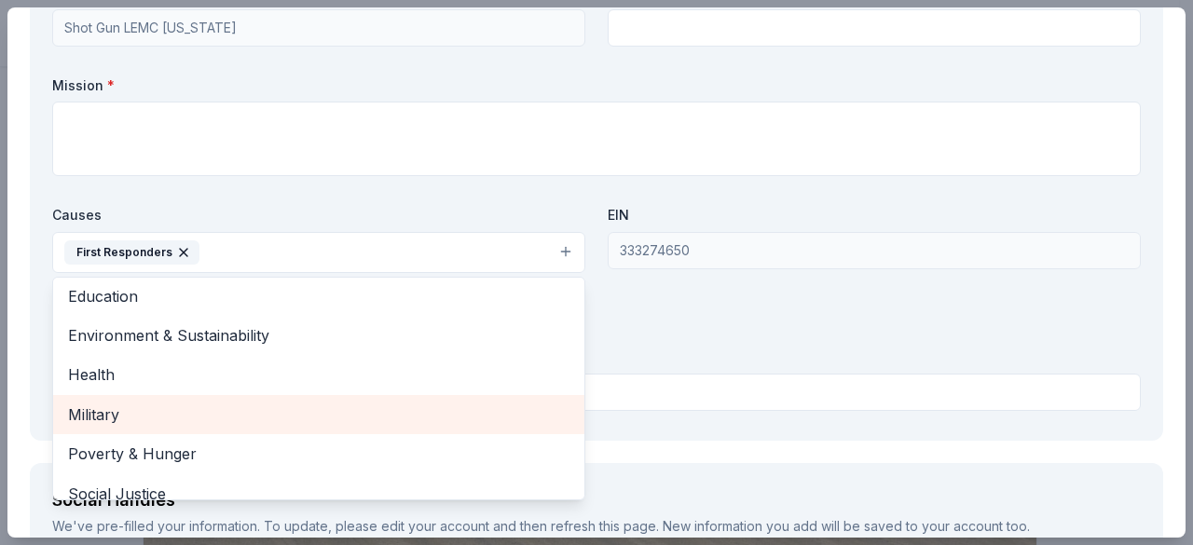
click at [289, 408] on span "Military" at bounding box center [318, 414] width 501 height 24
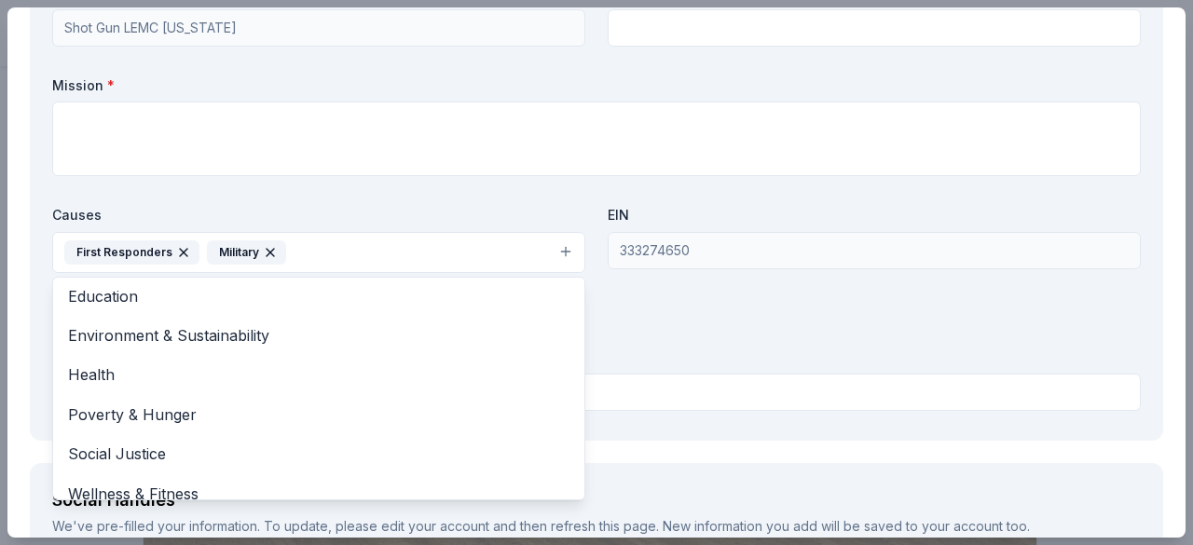
click at [1031, 333] on div "Organization Name * Shot Gun LEMC Arizona Organization Website Mission * Causes…" at bounding box center [596, 200] width 1088 height 434
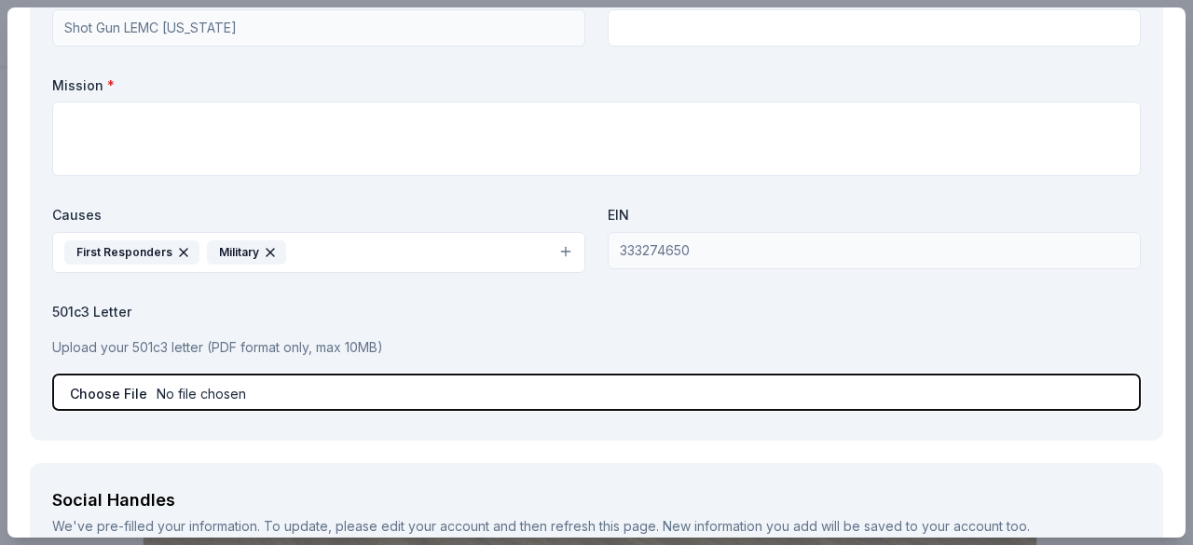
click at [123, 389] on input "file" at bounding box center [596, 392] width 1088 height 37
type input "C:\fakepath\Donation letter SHD Nov 01 2025.doc.pdf"
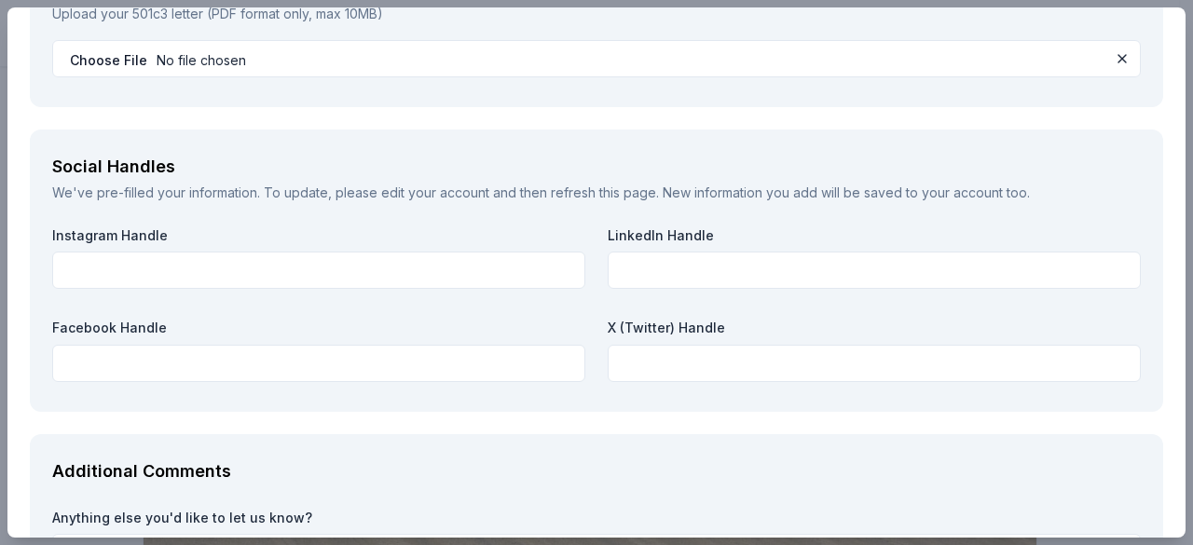
scroll to position [2614, 0]
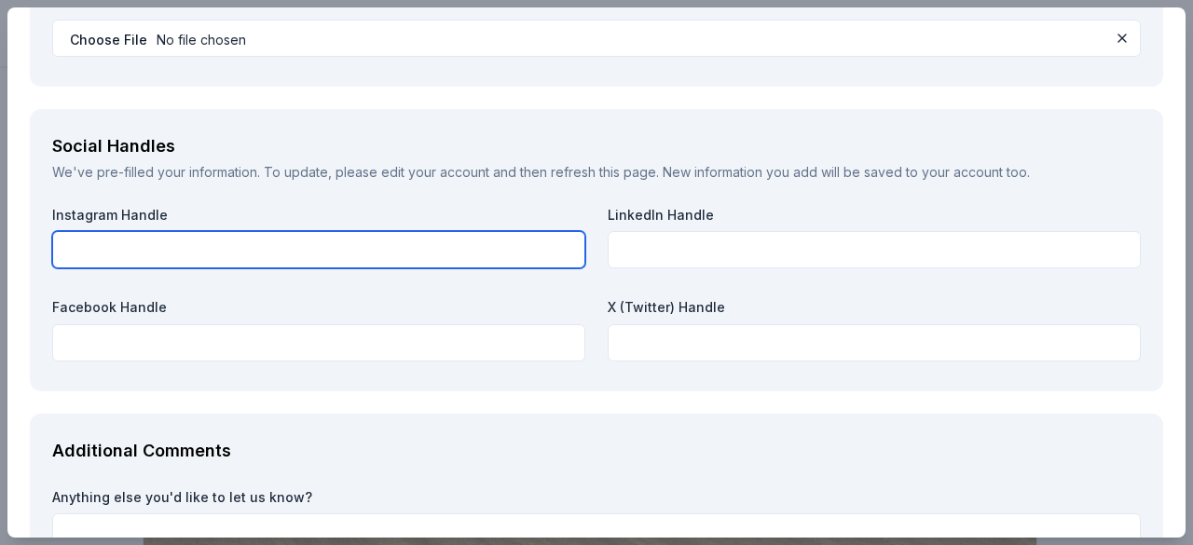
click at [246, 239] on input "text" at bounding box center [318, 249] width 533 height 37
type input "shot_gun_lemc_az_phx"
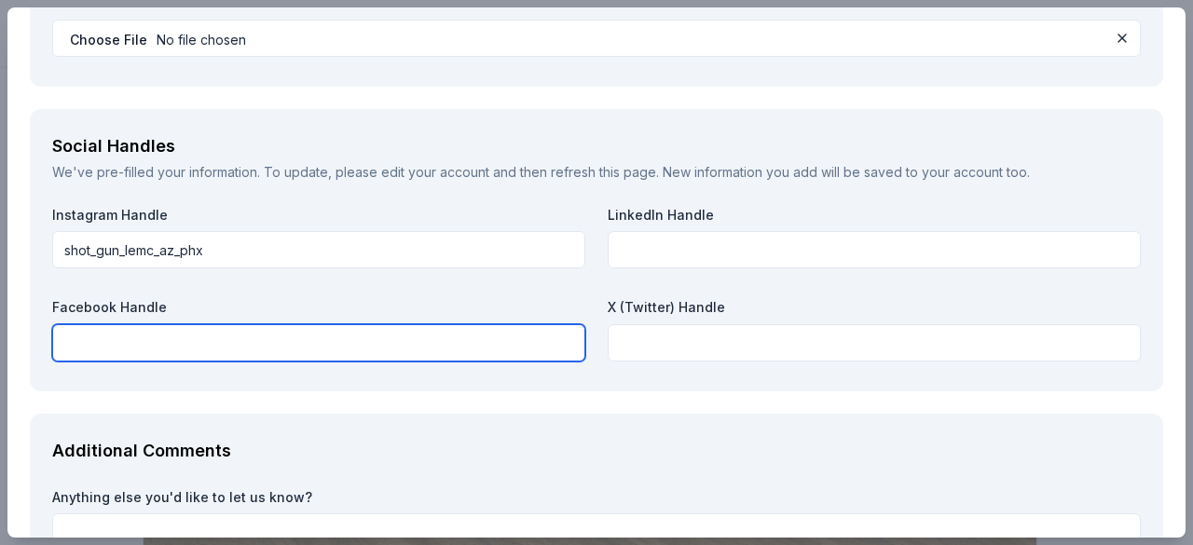
click at [196, 340] on input "text" at bounding box center [318, 342] width 533 height 37
type input "Shot Gun LEMC Arizona-Phoenix"
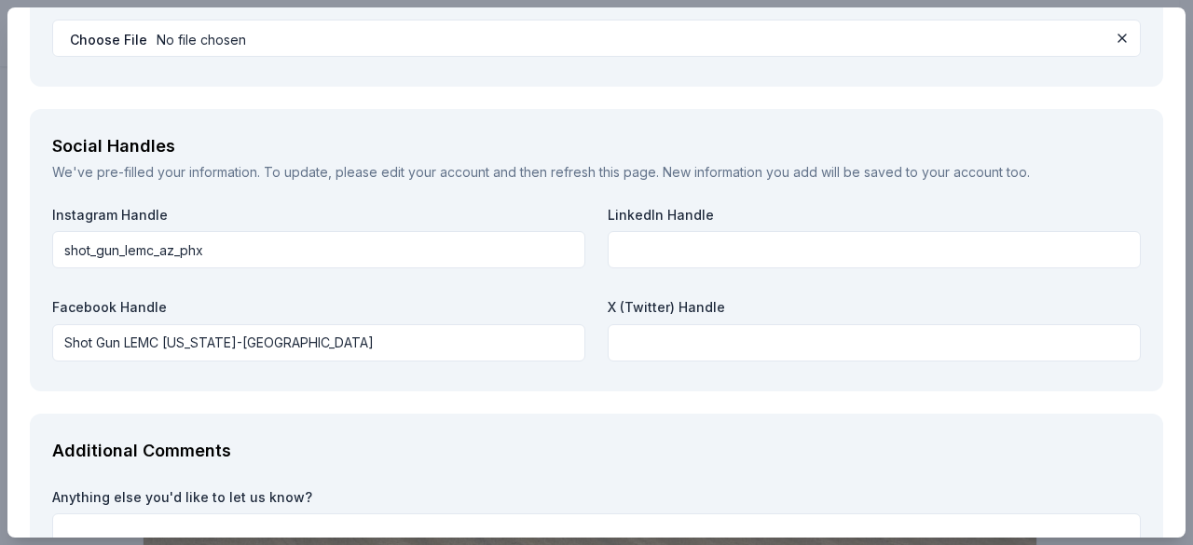
scroll to position [2788, 0]
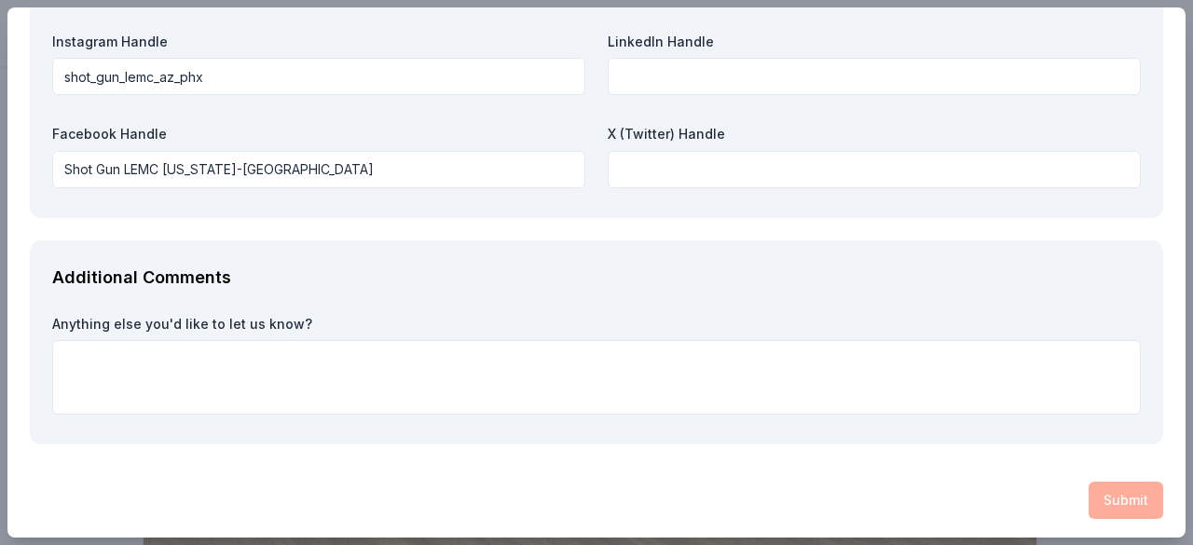
click at [1112, 494] on div "Submit" at bounding box center [596, 500] width 1133 height 37
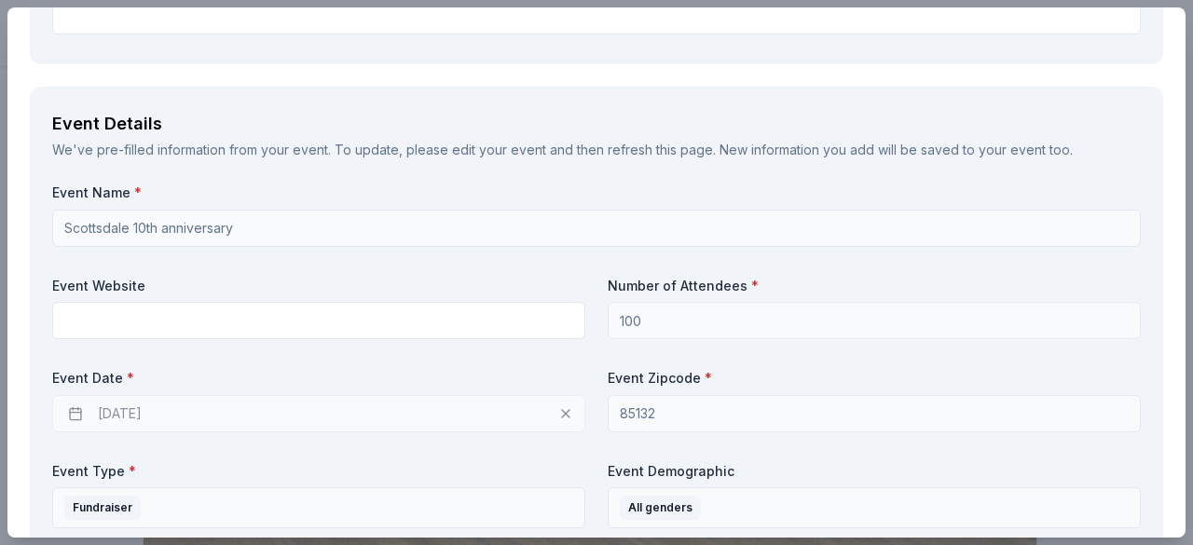
scroll to position [1070, 0]
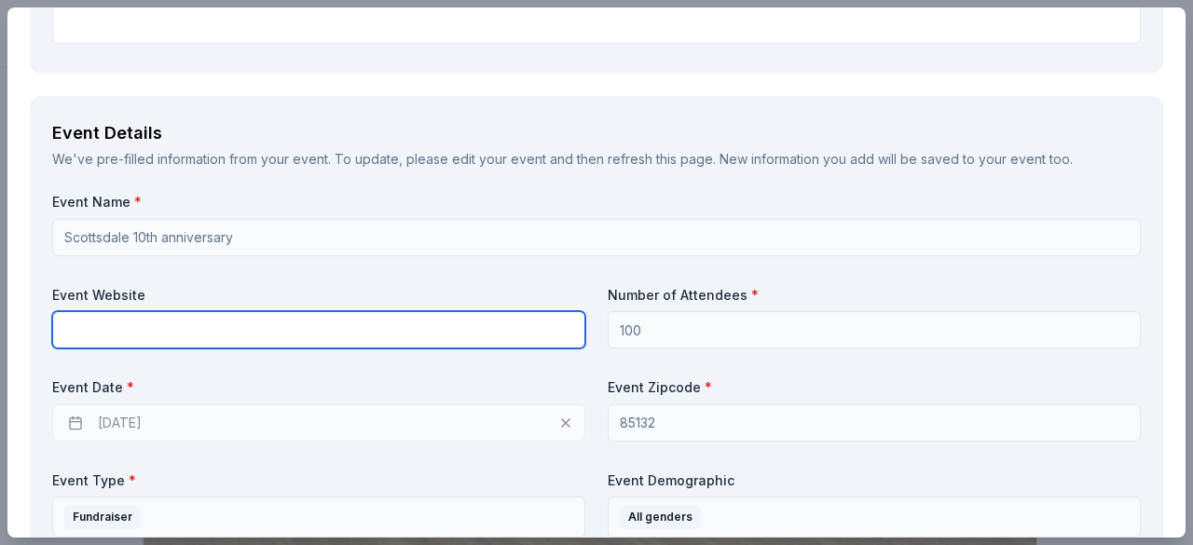
click at [515, 327] on input "text" at bounding box center [318, 329] width 533 height 37
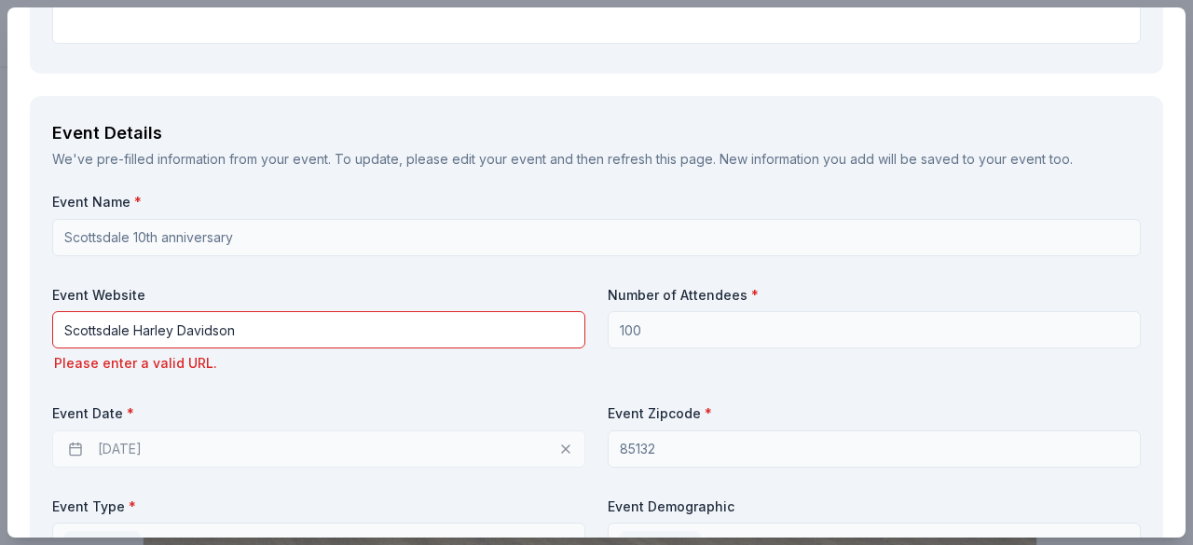
click at [1147, 188] on div "Event Details We've pre-filled information from your event. To update, please e…" at bounding box center [596, 436] width 1133 height 680
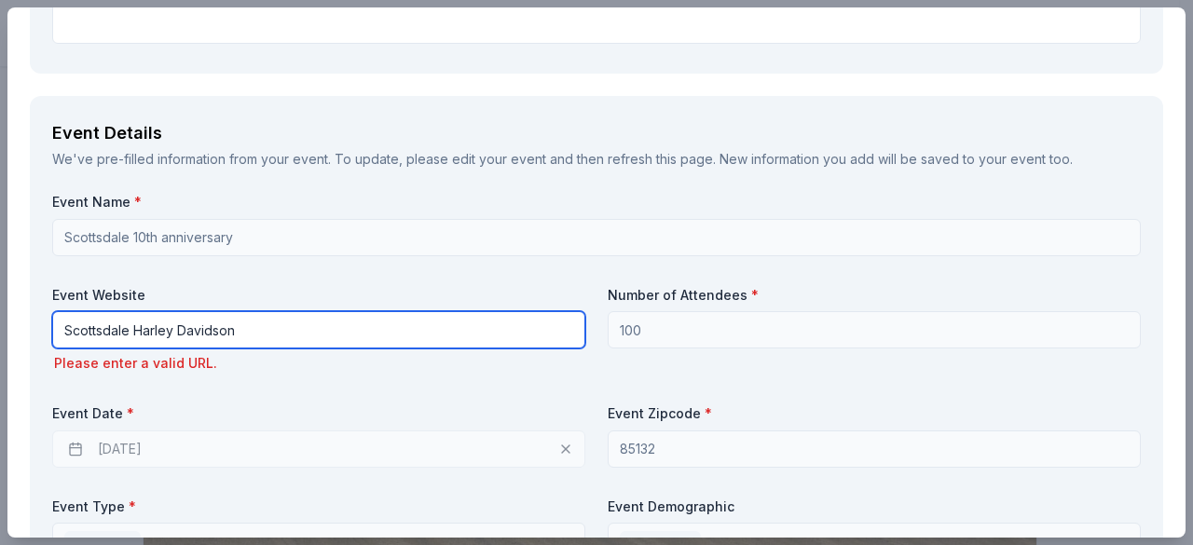
drag, startPoint x: 260, startPoint y: 320, endPoint x: 56, endPoint y: 323, distance: 204.1
click at [56, 323] on input "Scottsdale Harley Davidson" at bounding box center [318, 329] width 533 height 37
paste input "www.hdofscottsdale.com"
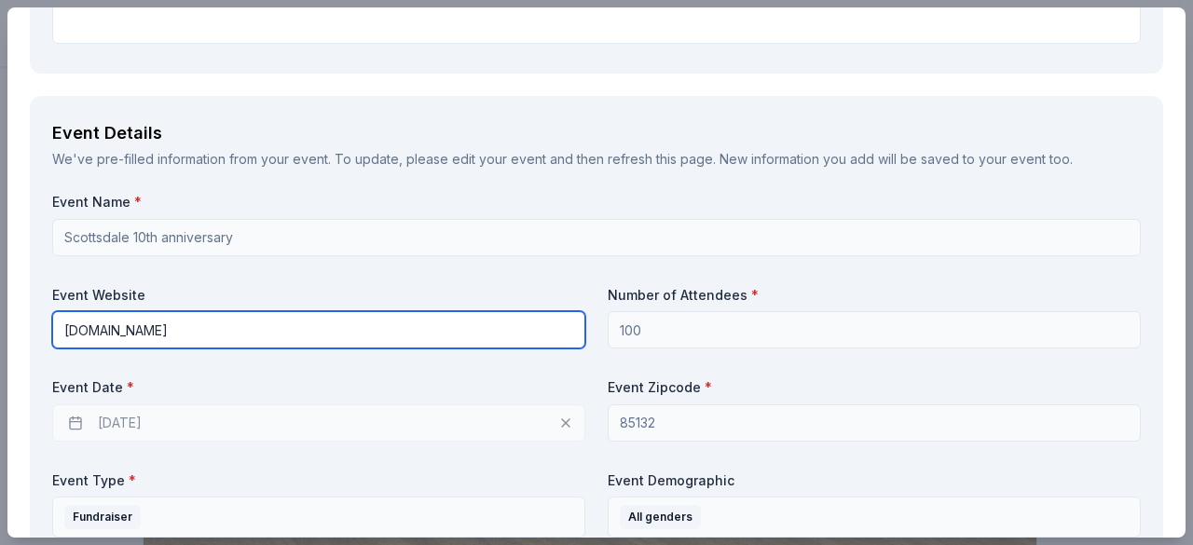
type input "www.hdofscottsdale.com"
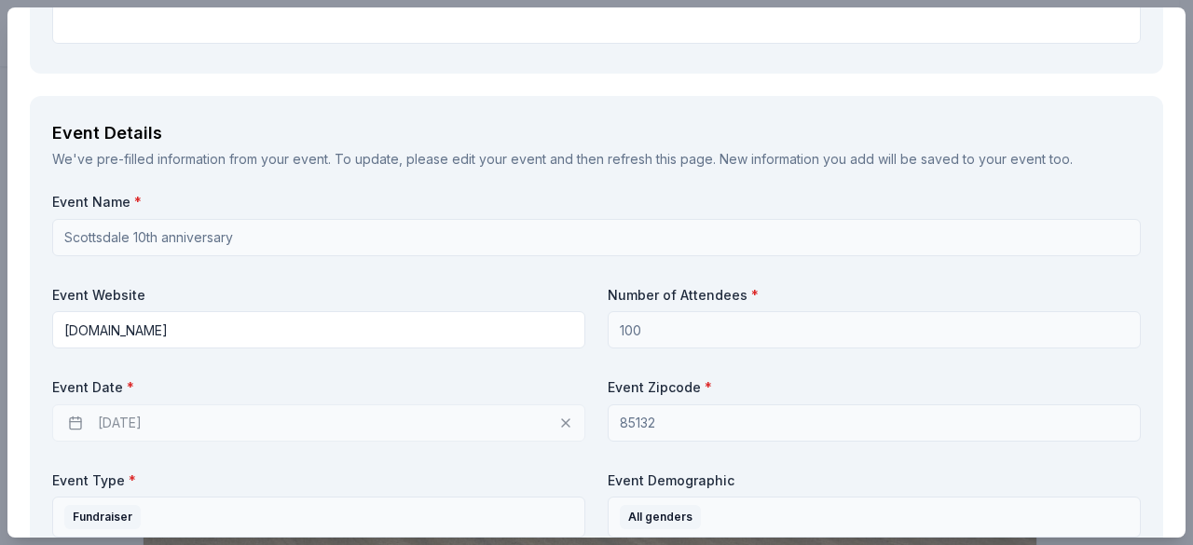
click at [956, 282] on div "Event Name * Scottsdale 10th anniversary Event Website www.hdofscottsdale.com N…" at bounding box center [596, 460] width 1088 height 535
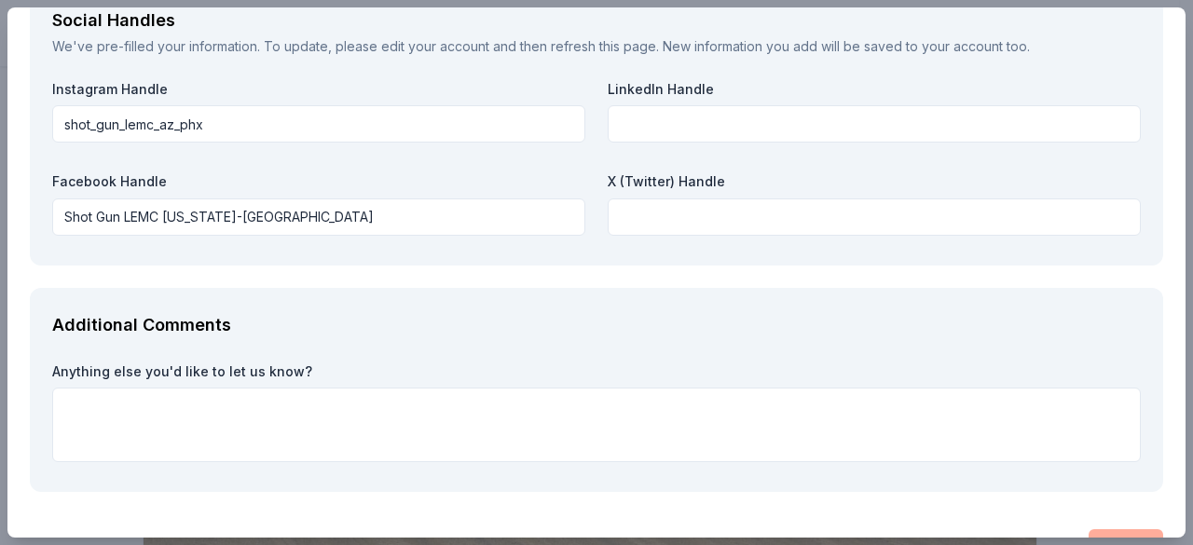
scroll to position [2788, 0]
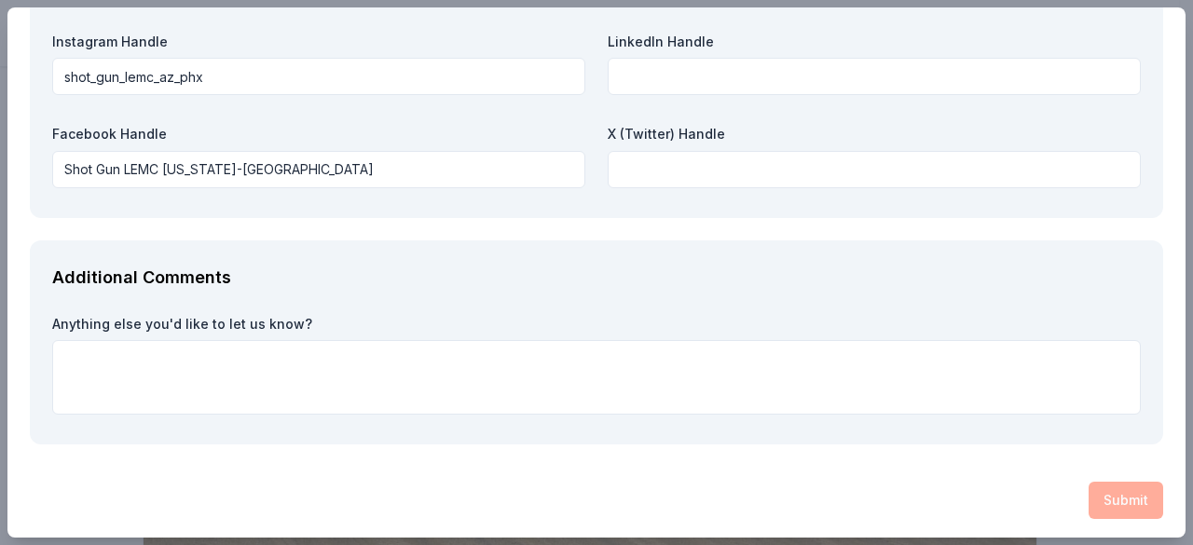
click at [1109, 493] on div "Submit" at bounding box center [596, 500] width 1133 height 37
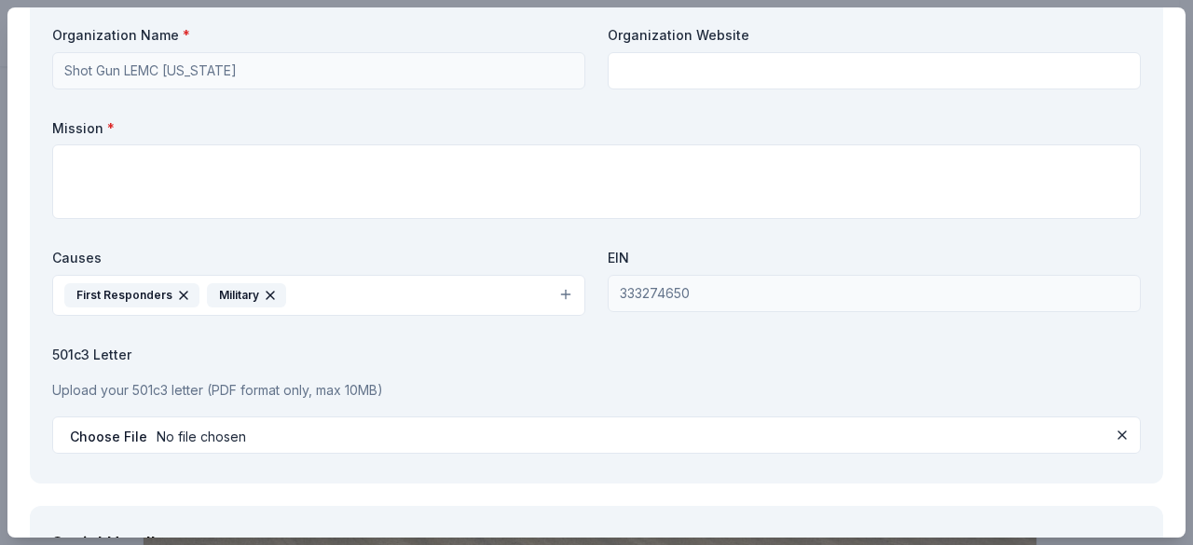
scroll to position [2204, 0]
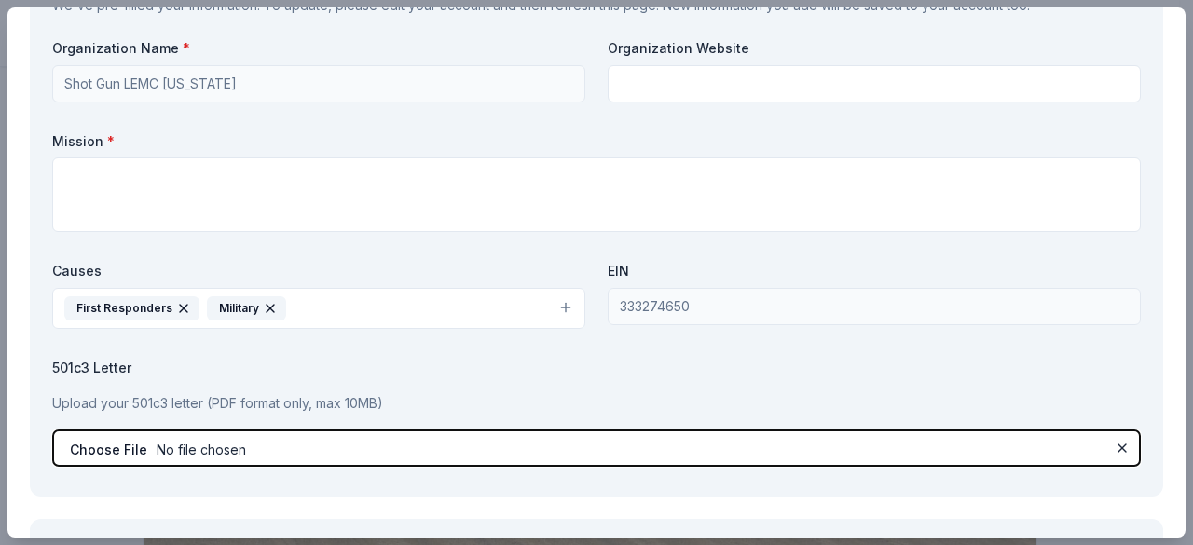
click at [358, 438] on input "file" at bounding box center [596, 448] width 1088 height 37
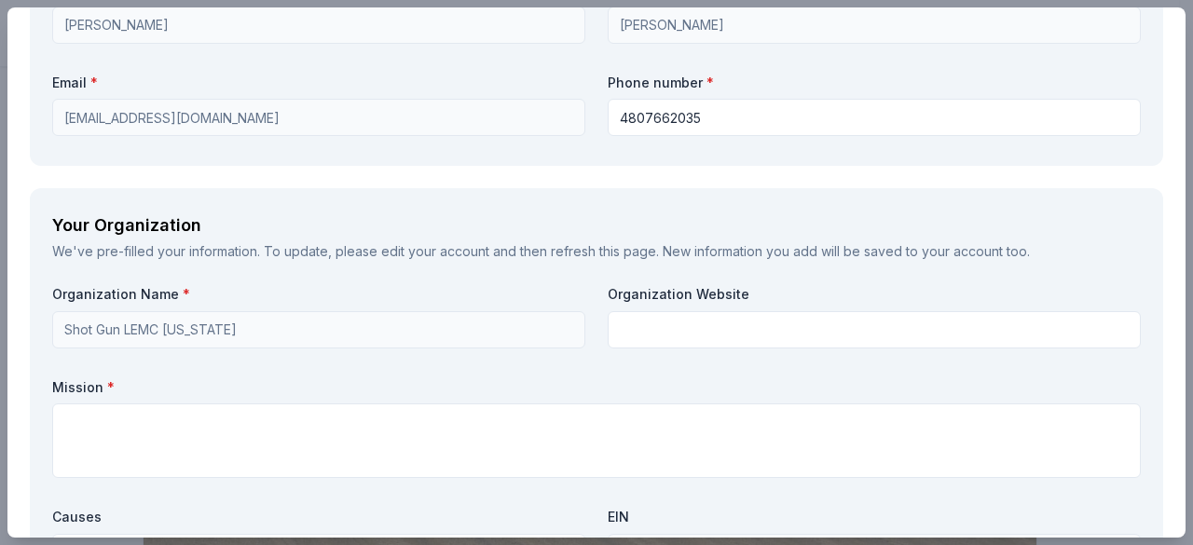
scroll to position [1945, 0]
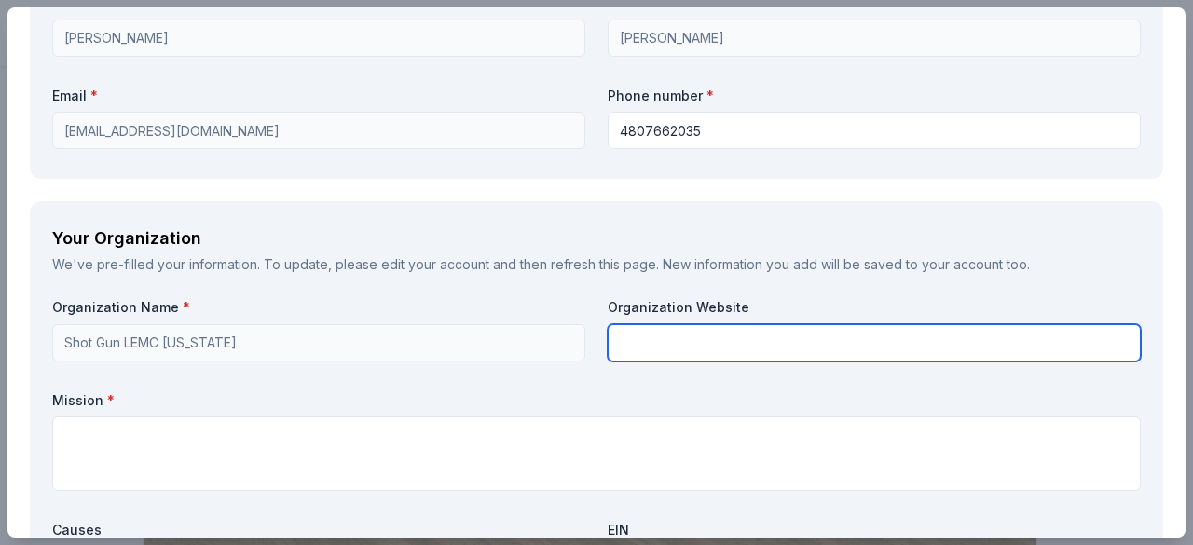
click at [782, 339] on input "text" at bounding box center [873, 342] width 533 height 37
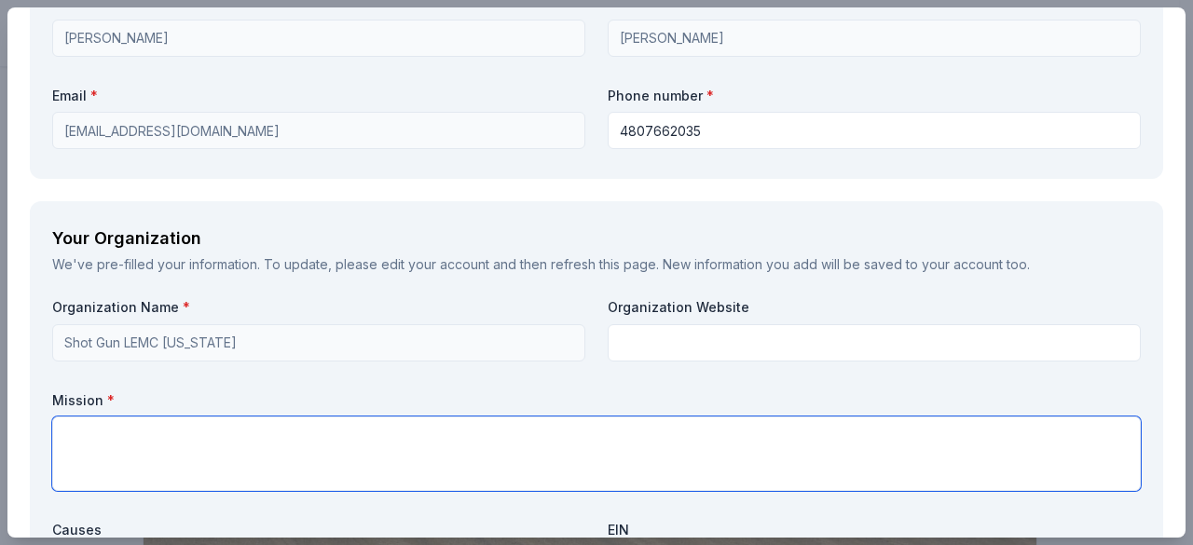
click at [493, 442] on textarea at bounding box center [596, 453] width 1088 height 75
click at [157, 427] on textarea at bounding box center [596, 453] width 1088 height 75
paste textarea "Shot Gun LEMC Charities is a Phoenix, Arizona non-profit 501c-(3) organization …"
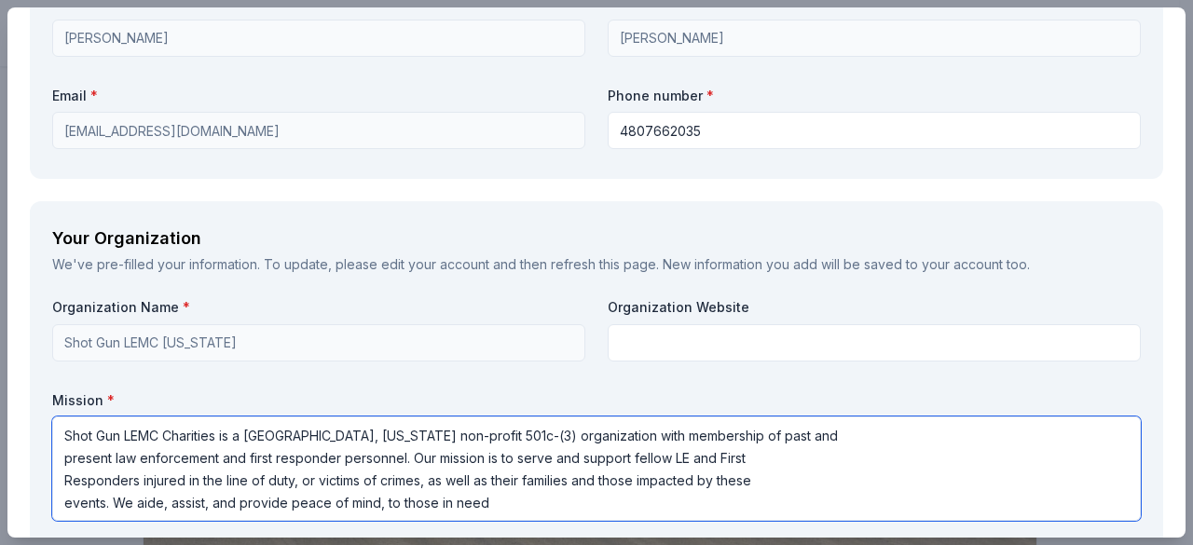
type textarea "Shot Gun LEMC Charities is a Phoenix, Arizona non-profit 501c-(3) organization …"
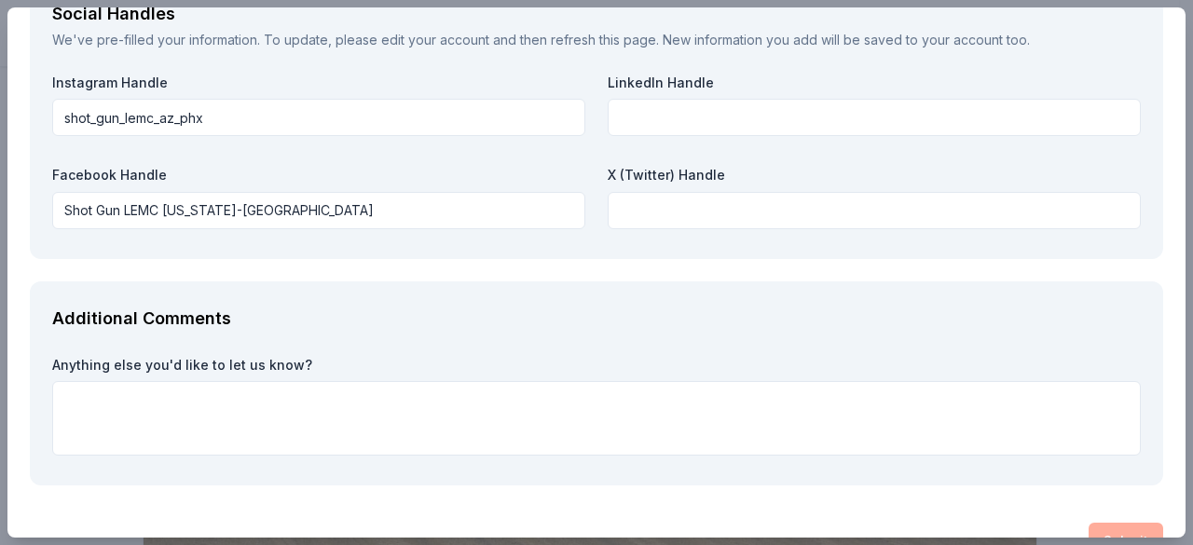
scroll to position [2817, 0]
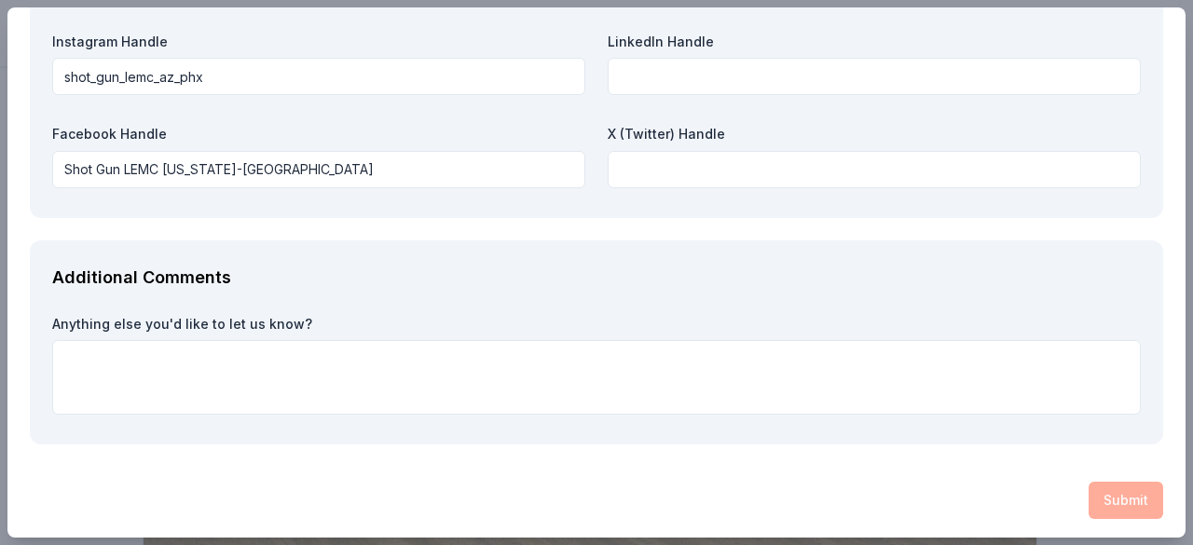
click at [1125, 494] on div "Submit" at bounding box center [596, 500] width 1133 height 37
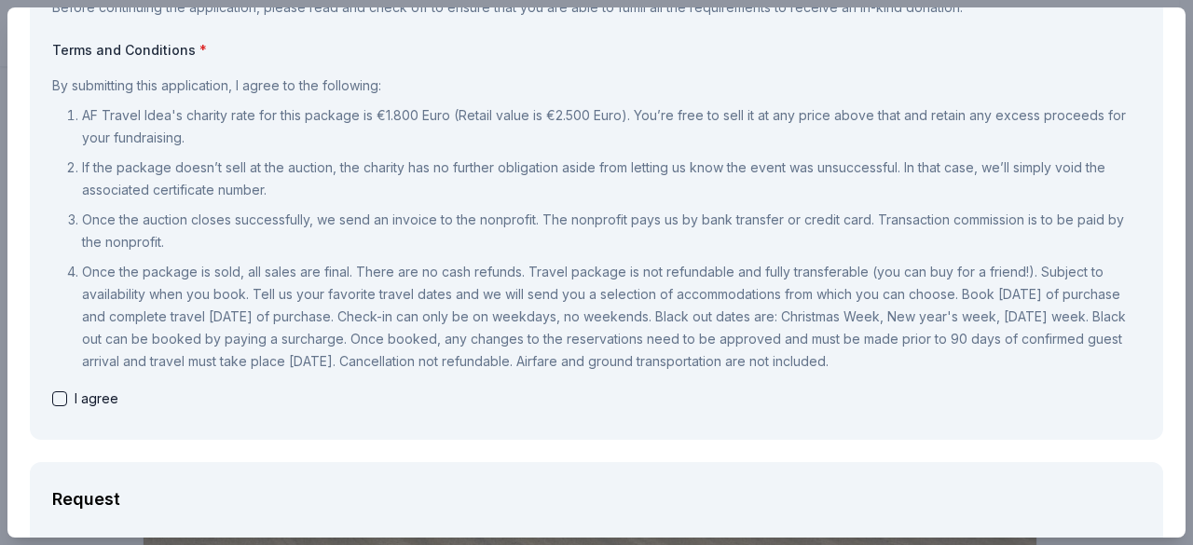
scroll to position [170, 0]
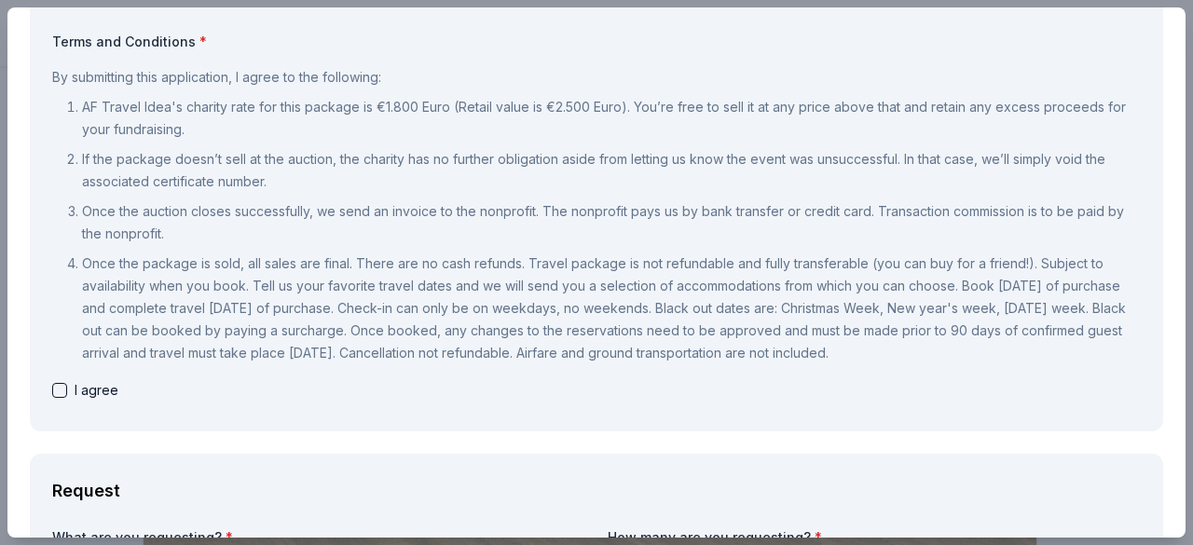
click at [60, 385] on button "button" at bounding box center [59, 390] width 15 height 15
checkbox input "true"
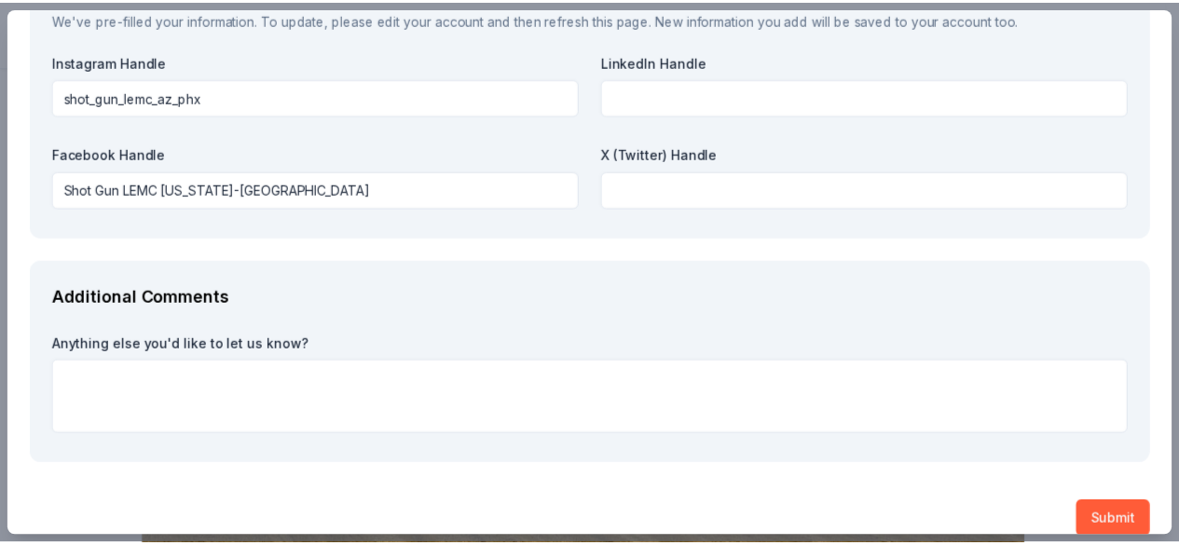
scroll to position [2817, 0]
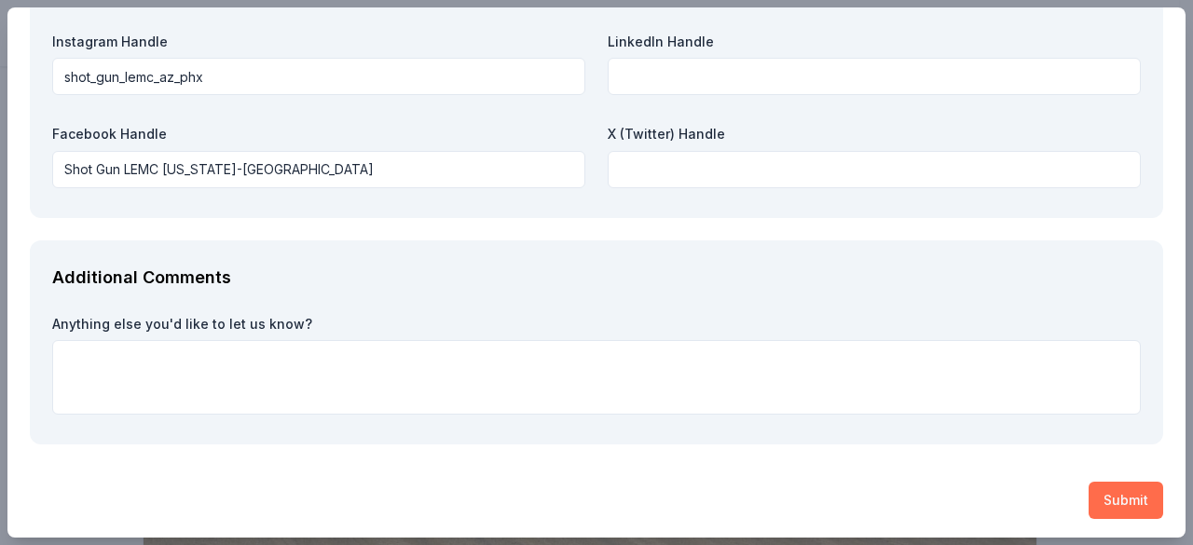
click at [1113, 489] on button "Submit" at bounding box center [1125, 500] width 75 height 37
